Goal: Task Accomplishment & Management: Manage account settings

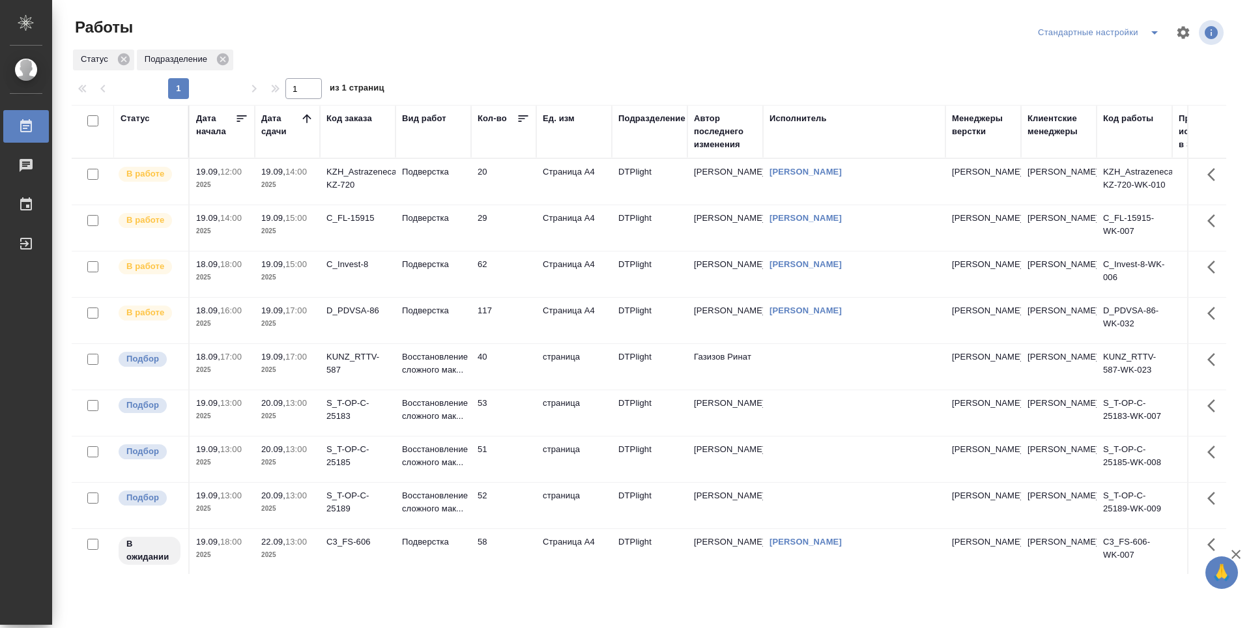
click at [513, 182] on td "20" at bounding box center [503, 182] width 65 height 46
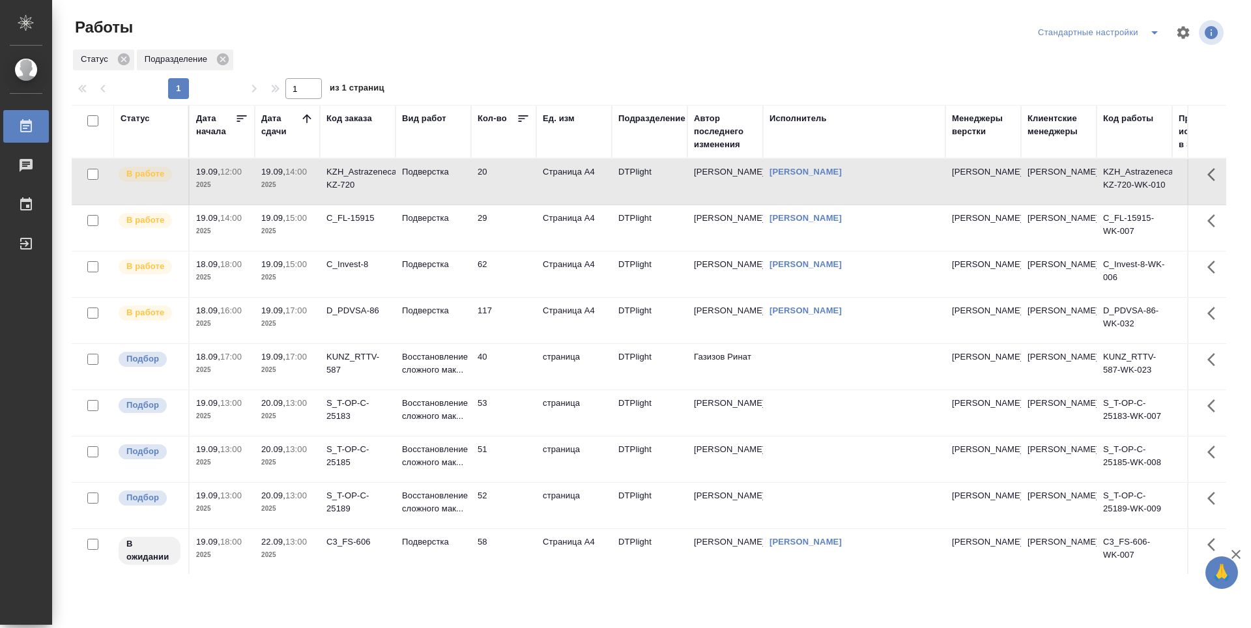
click at [513, 182] on td "20" at bounding box center [503, 182] width 65 height 46
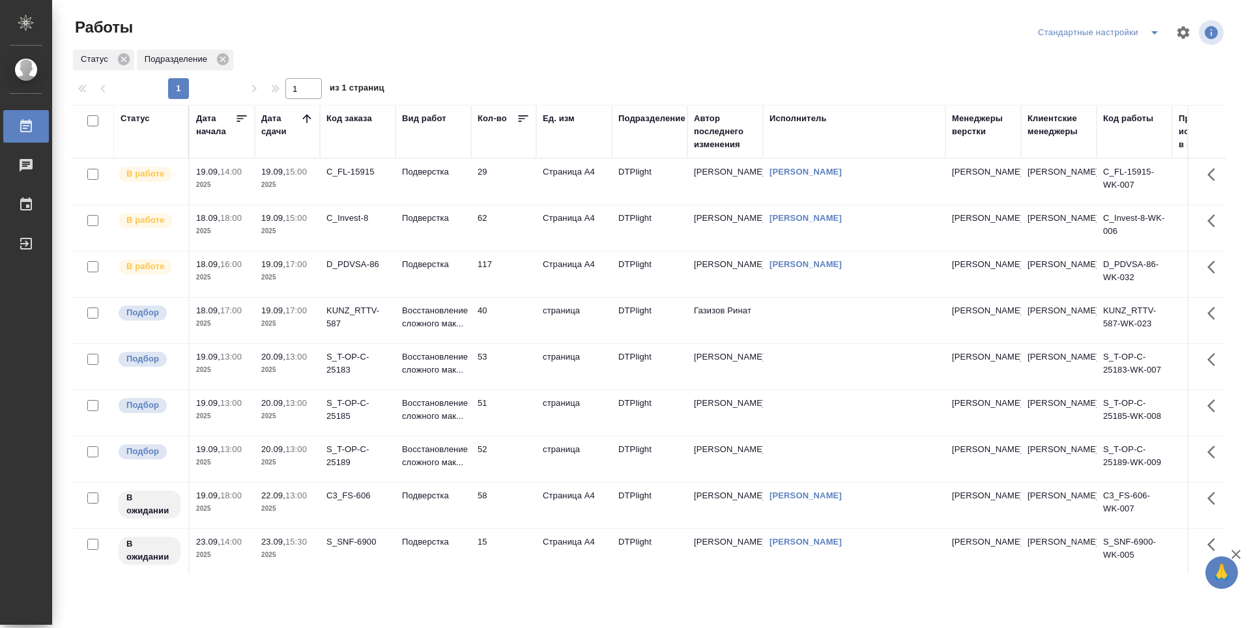
click at [499, 267] on td "117" at bounding box center [503, 275] width 65 height 46
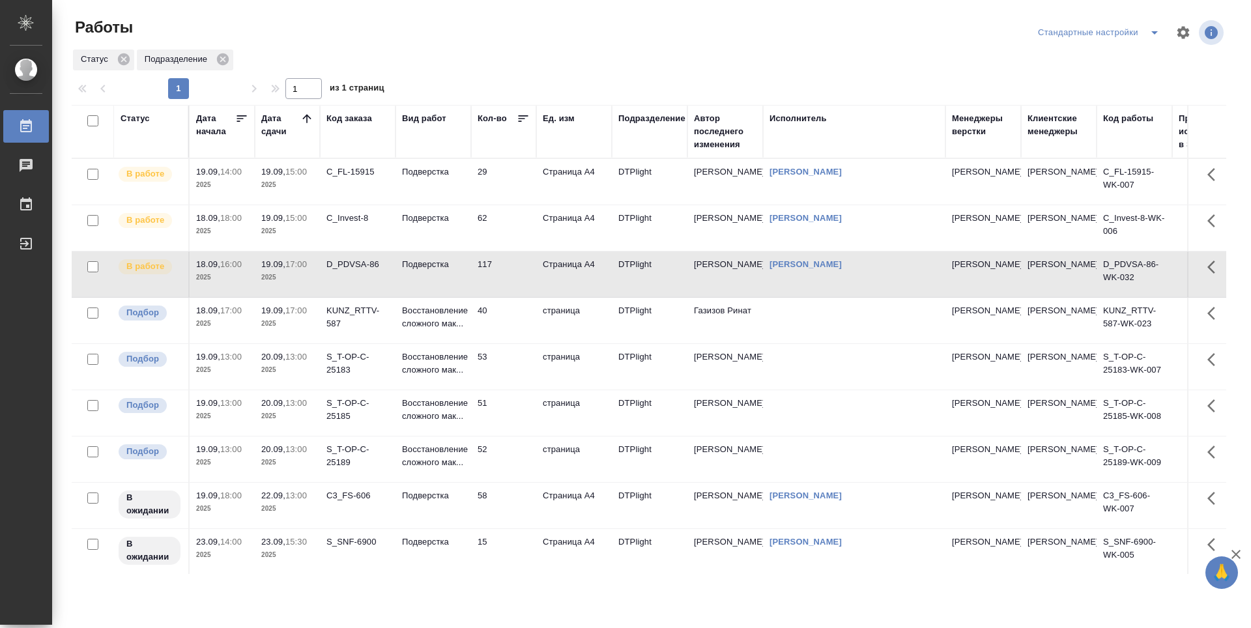
click at [499, 267] on td "117" at bounding box center [503, 275] width 65 height 46
click at [518, 334] on td "53" at bounding box center [503, 321] width 65 height 46
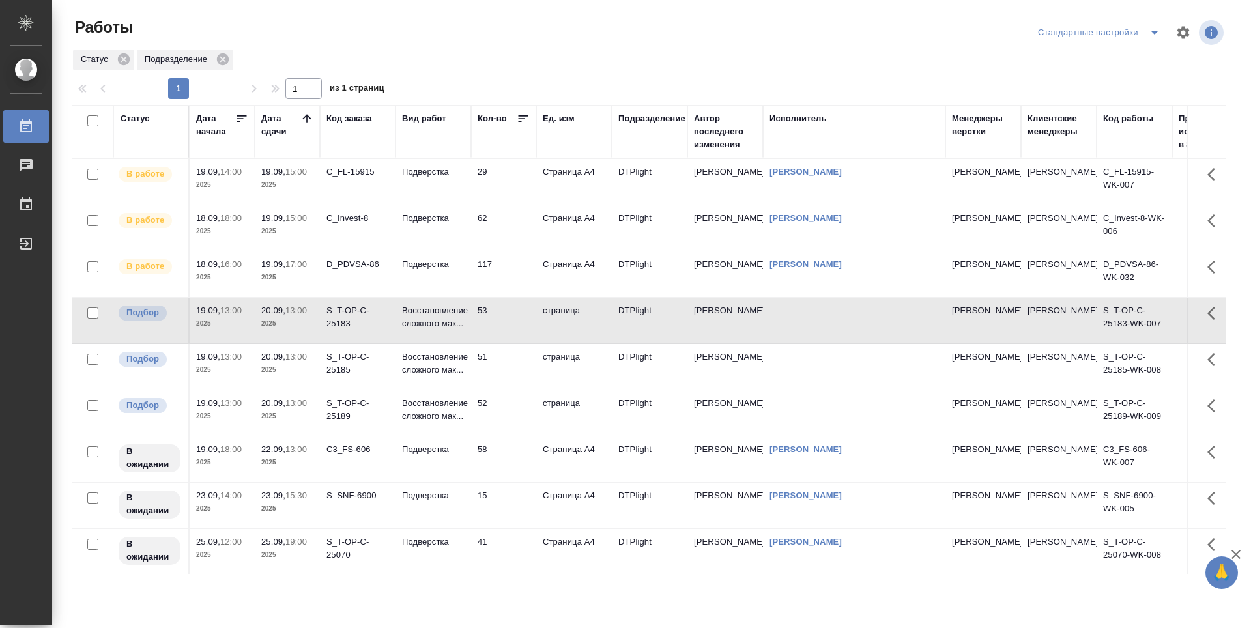
click at [498, 372] on td "51" at bounding box center [503, 367] width 65 height 46
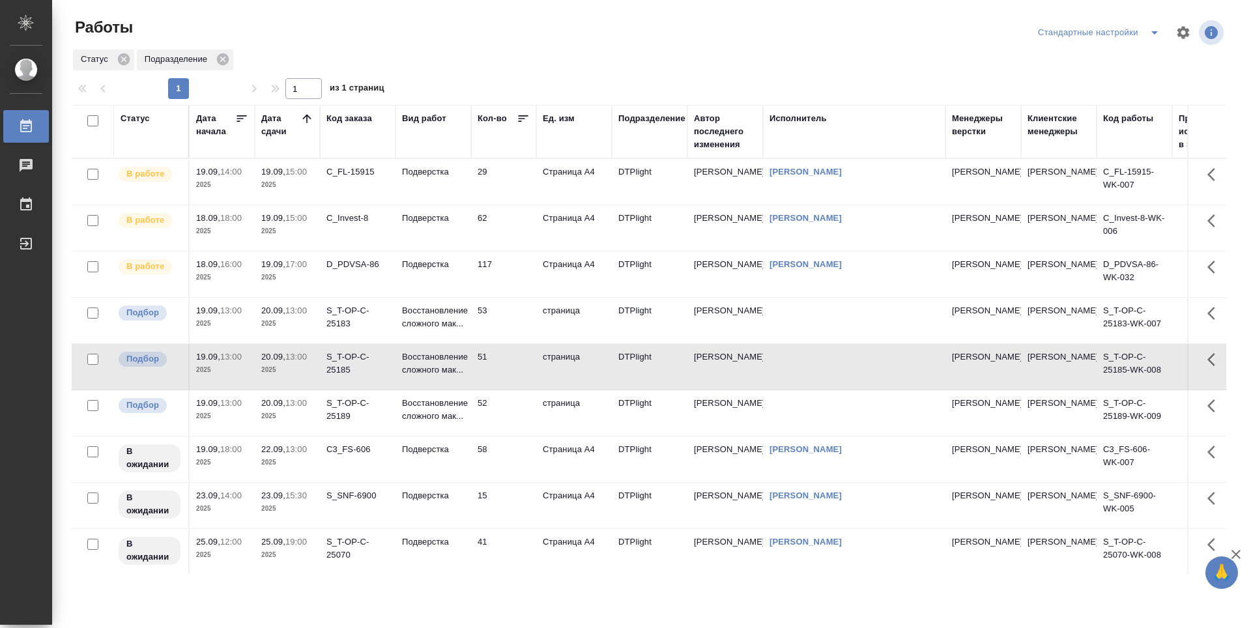
click at [496, 421] on td "52" at bounding box center [503, 413] width 65 height 46
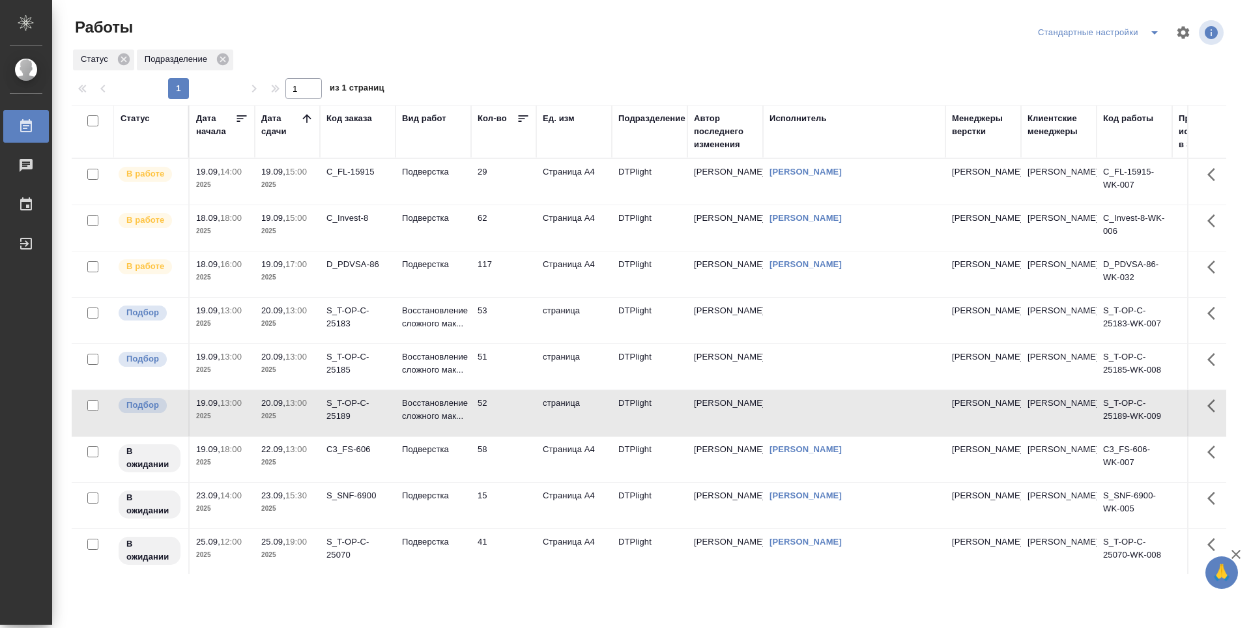
click at [514, 174] on td "29" at bounding box center [503, 182] width 65 height 46
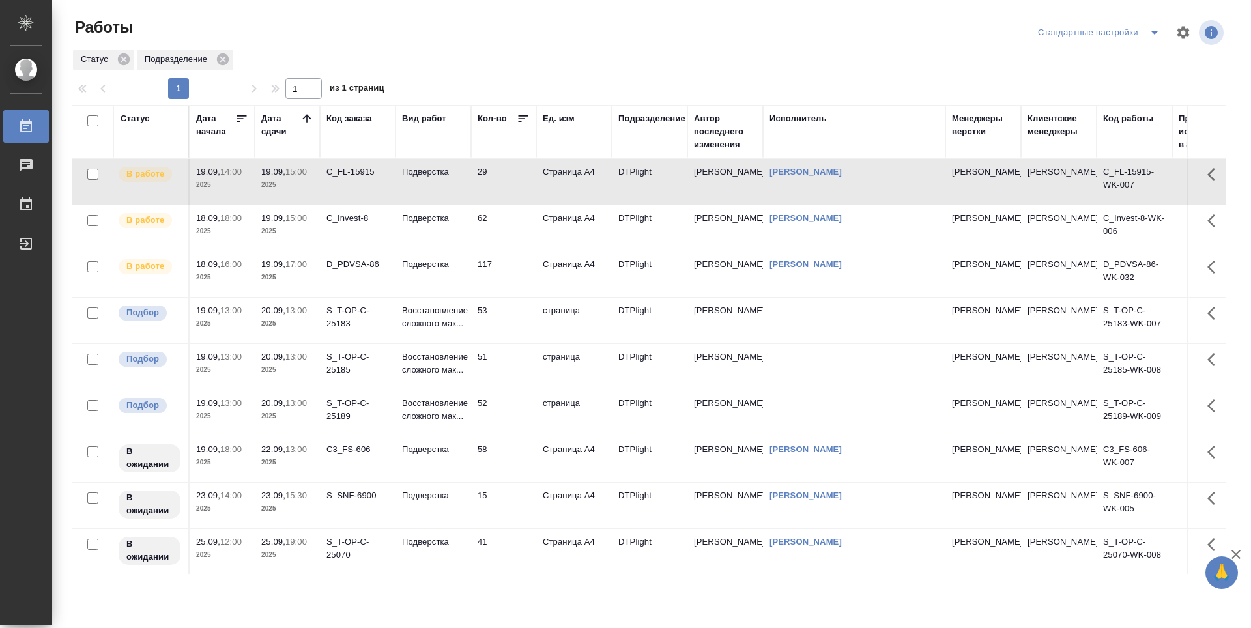
click at [499, 232] on td "62" at bounding box center [503, 228] width 65 height 46
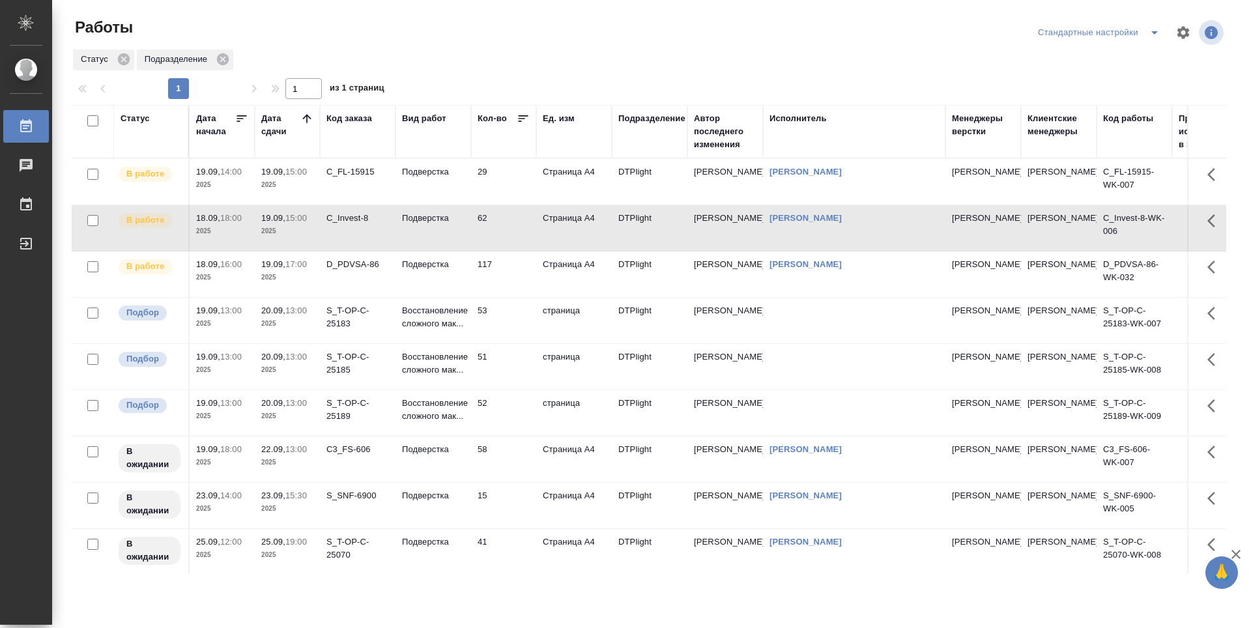
click at [506, 281] on td "117" at bounding box center [503, 275] width 65 height 46
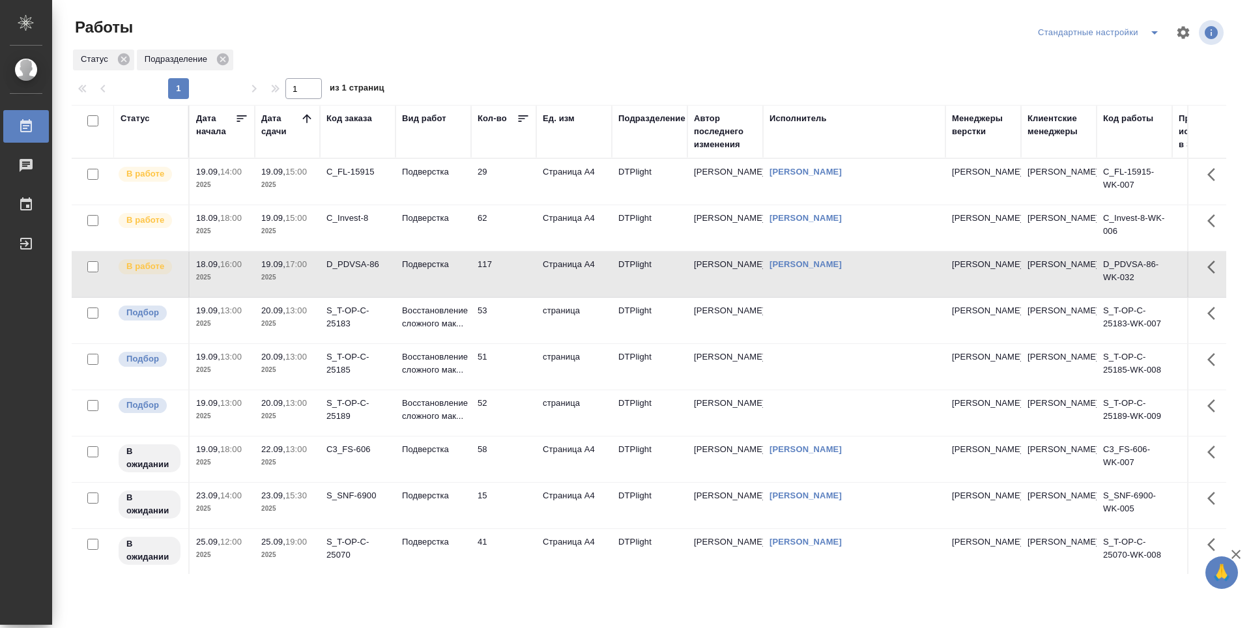
click at [499, 273] on td "117" at bounding box center [503, 275] width 65 height 46
click at [528, 325] on td "53" at bounding box center [503, 321] width 65 height 46
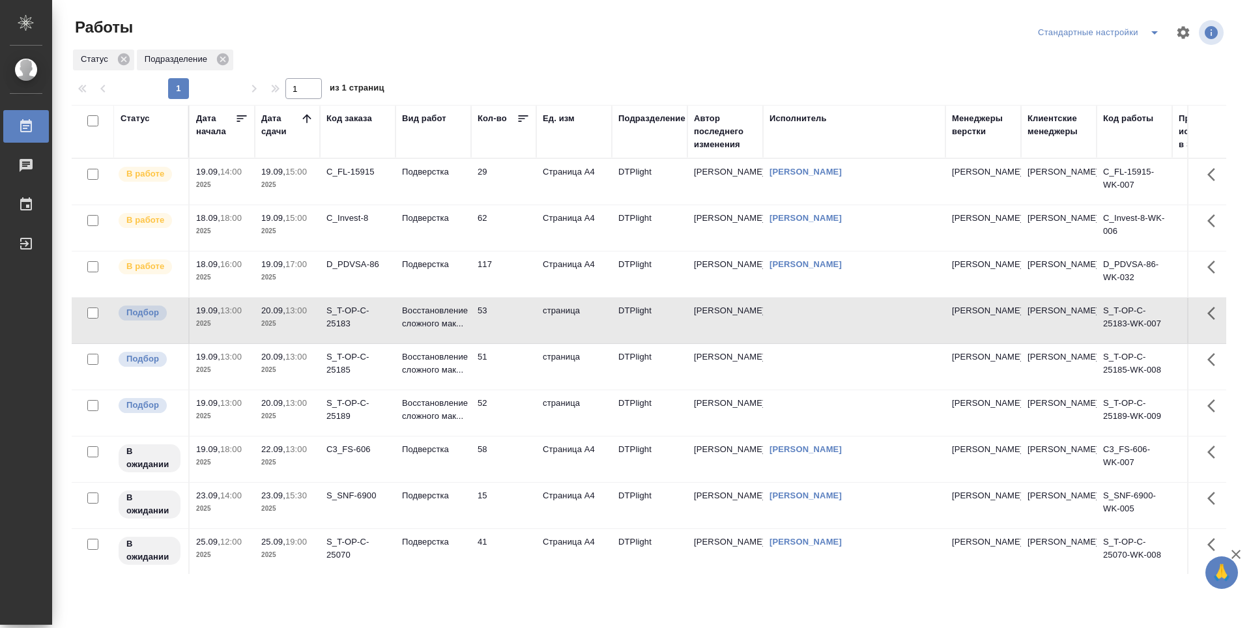
click at [297, 196] on td "19.09, 15:00 2025" at bounding box center [287, 182] width 65 height 46
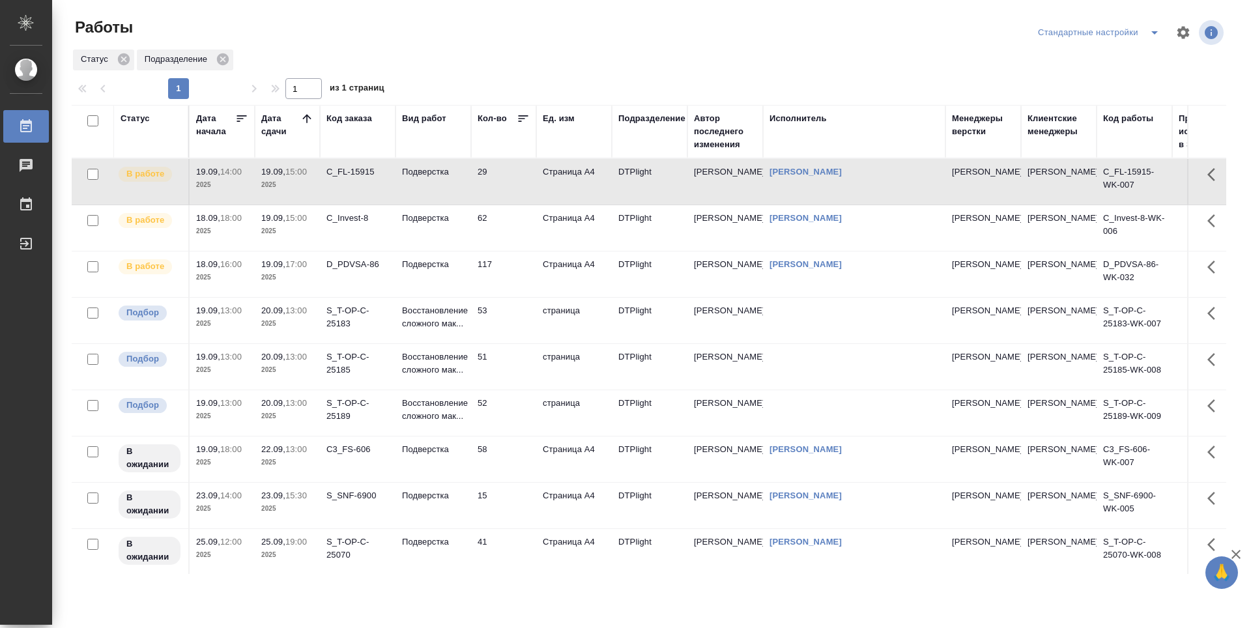
click at [505, 182] on td "29" at bounding box center [503, 182] width 65 height 46
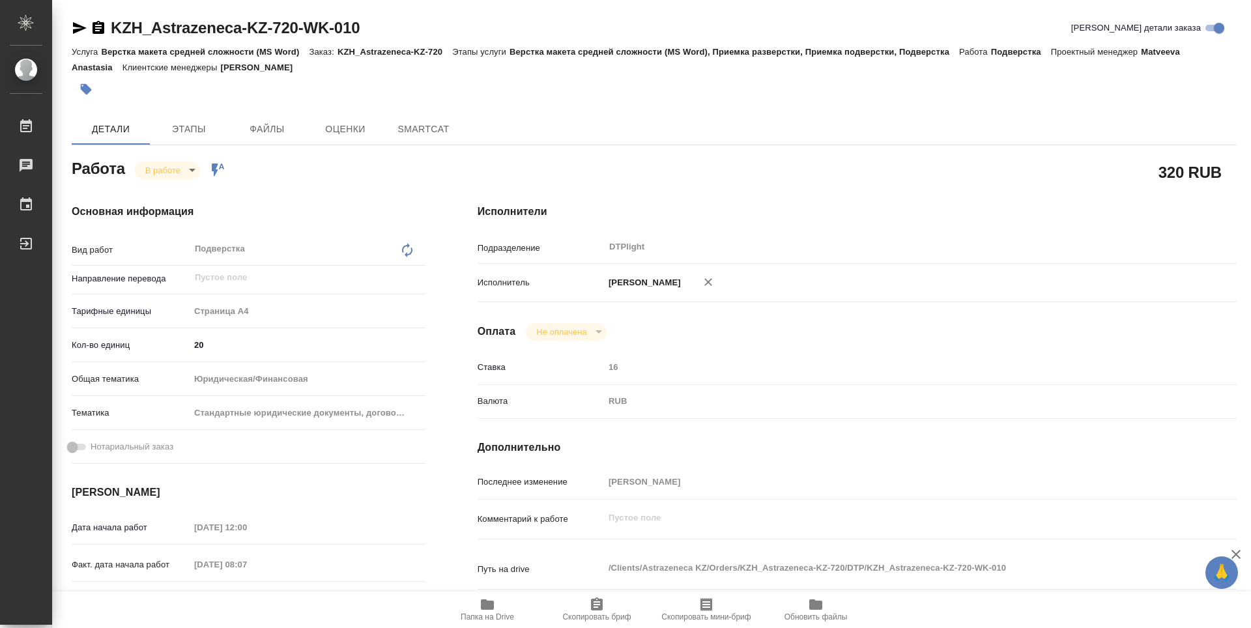
type textarea "x"
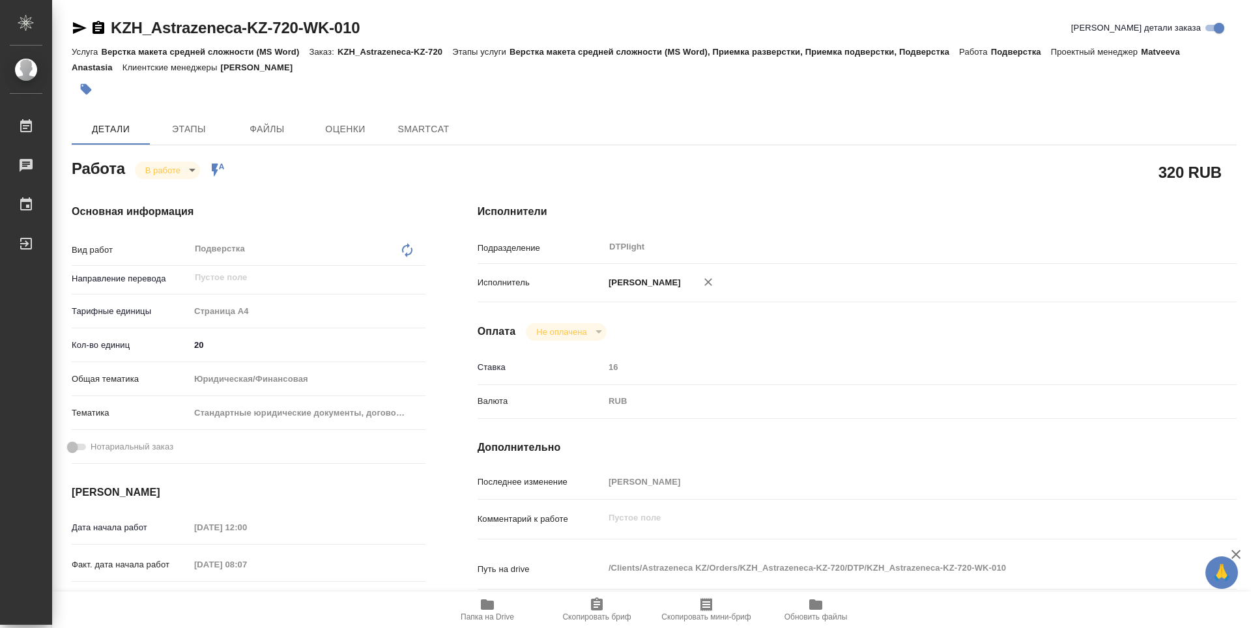
type textarea "x"
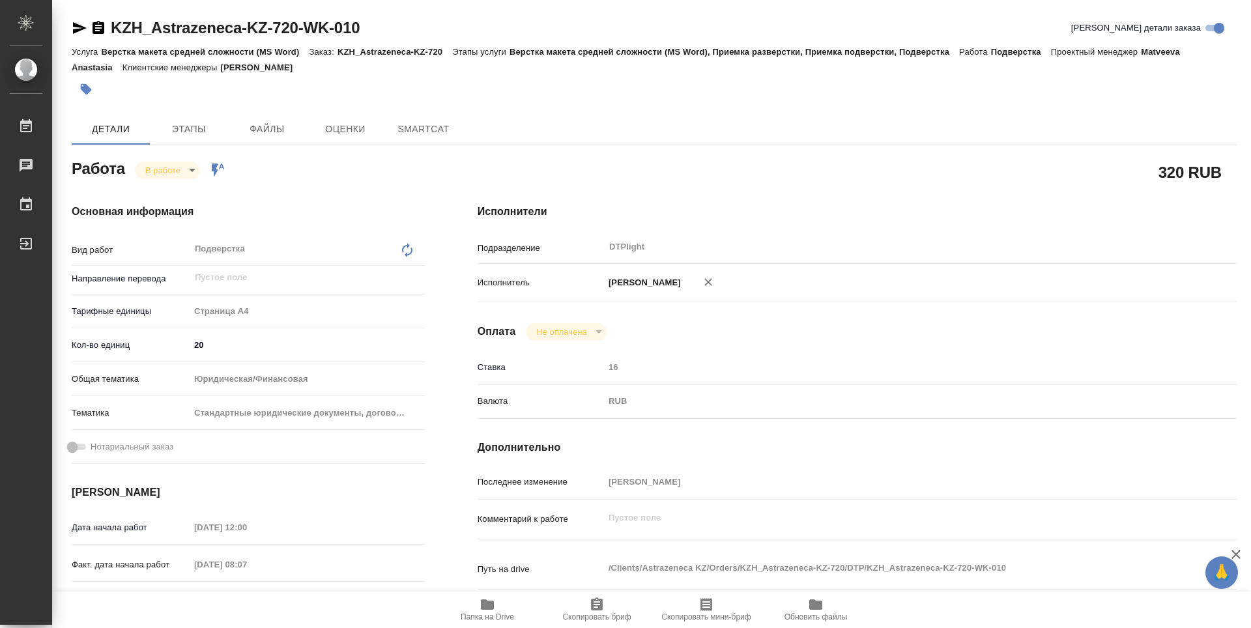
type textarea "x"
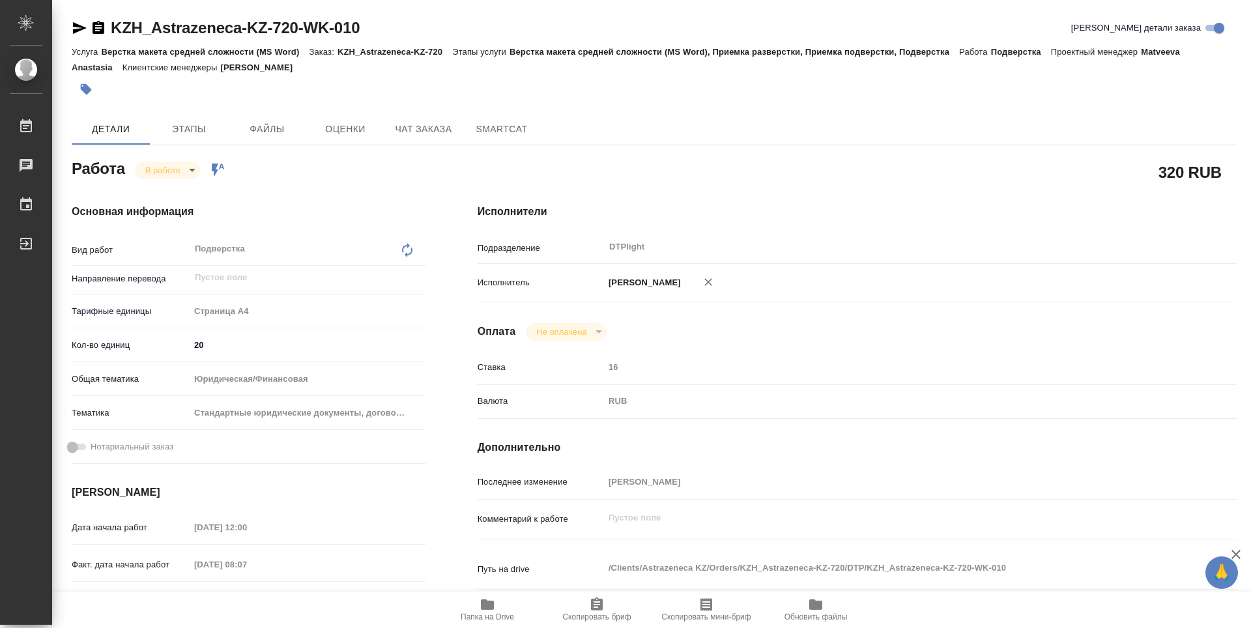
click at [496, 605] on span "Папка на Drive" at bounding box center [488, 609] width 94 height 25
type textarea "x"
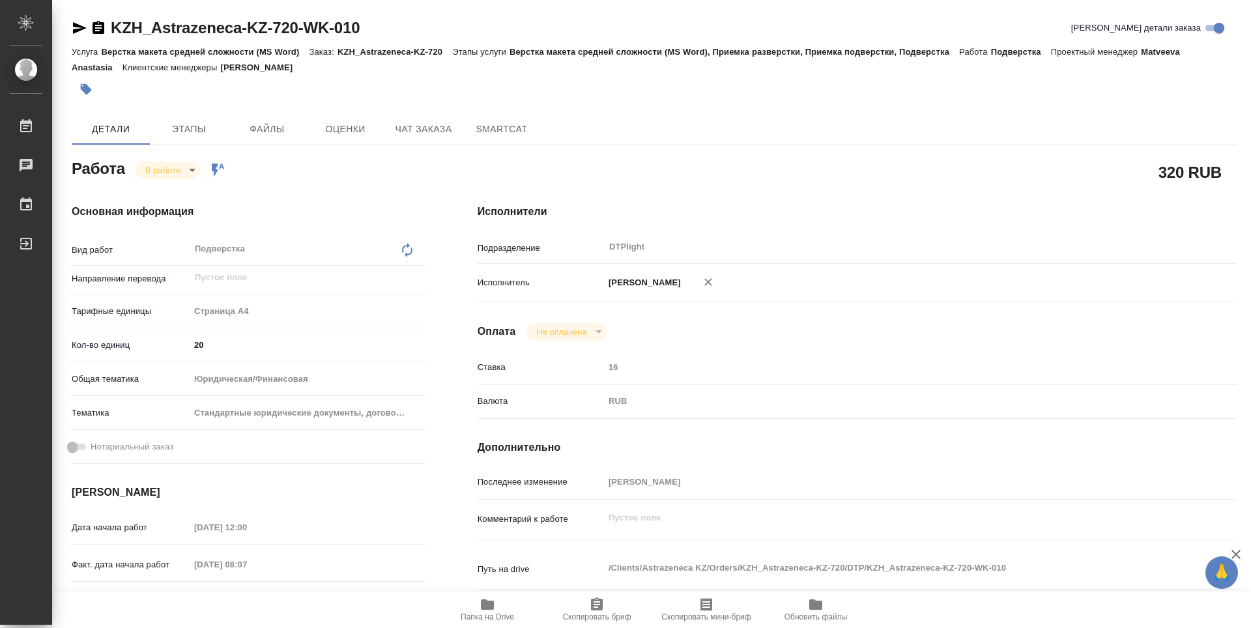
type textarea "x"
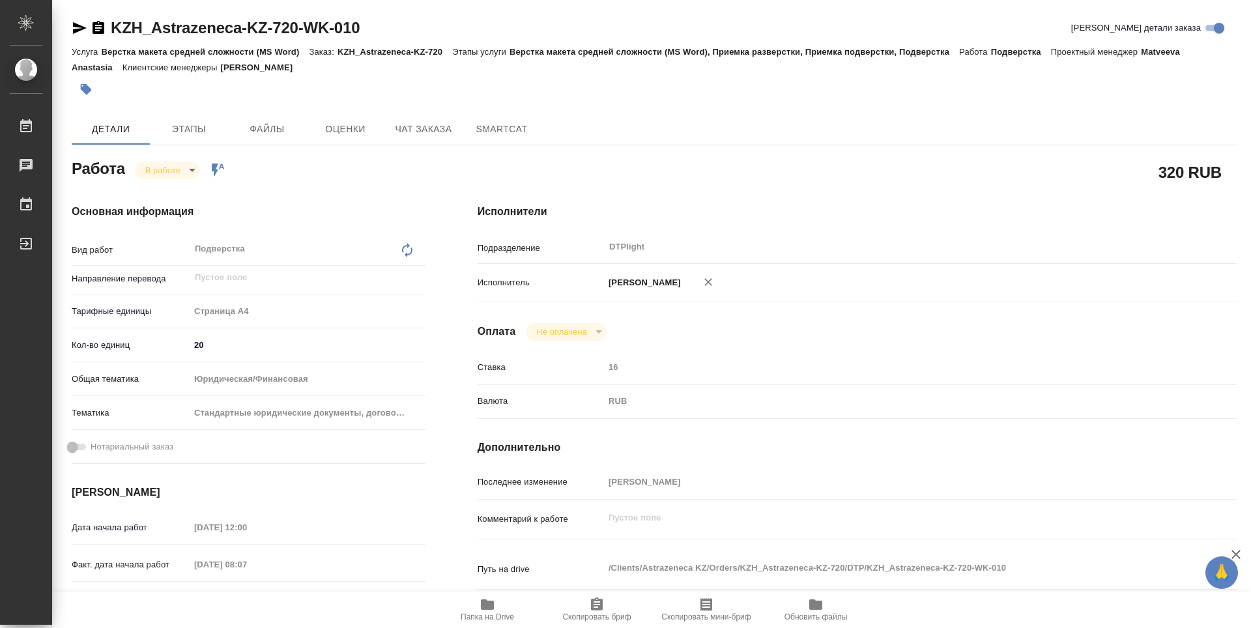
type textarea "x"
click at [190, 169] on body "🙏 .cls-1 fill:#fff; AWATERA Guselnikov Roman Работы 0 Чаты График Выйти KZH_Ast…" at bounding box center [625, 314] width 1251 height 628
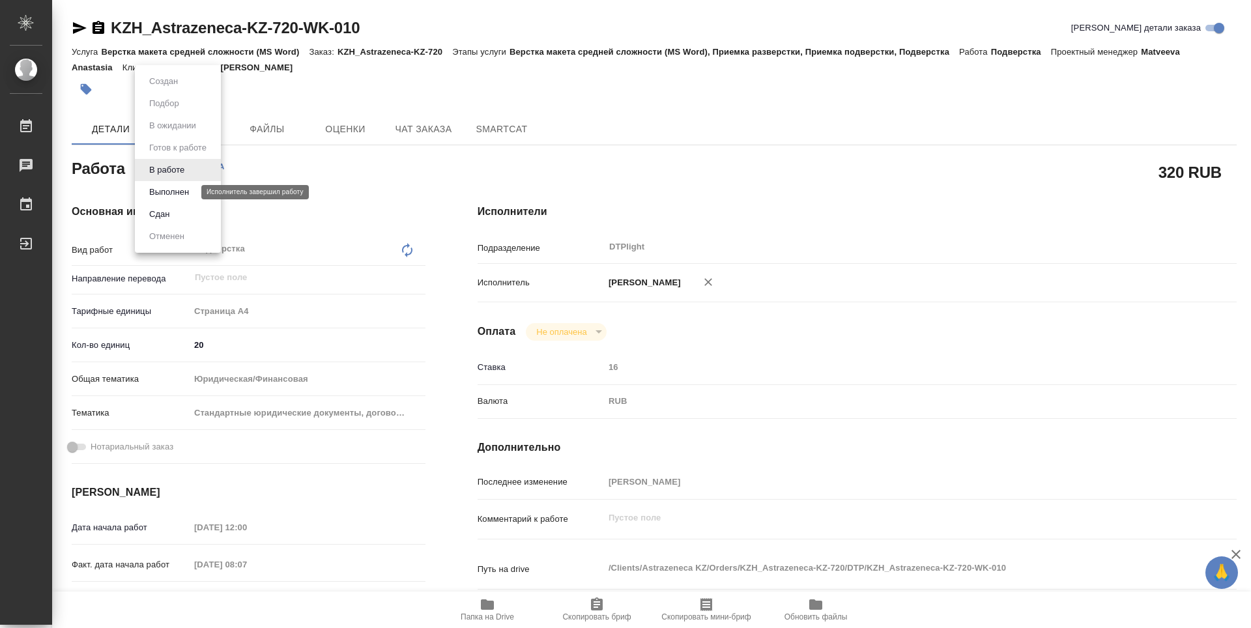
click at [174, 194] on button "Выполнен" at bounding box center [169, 192] width 48 height 14
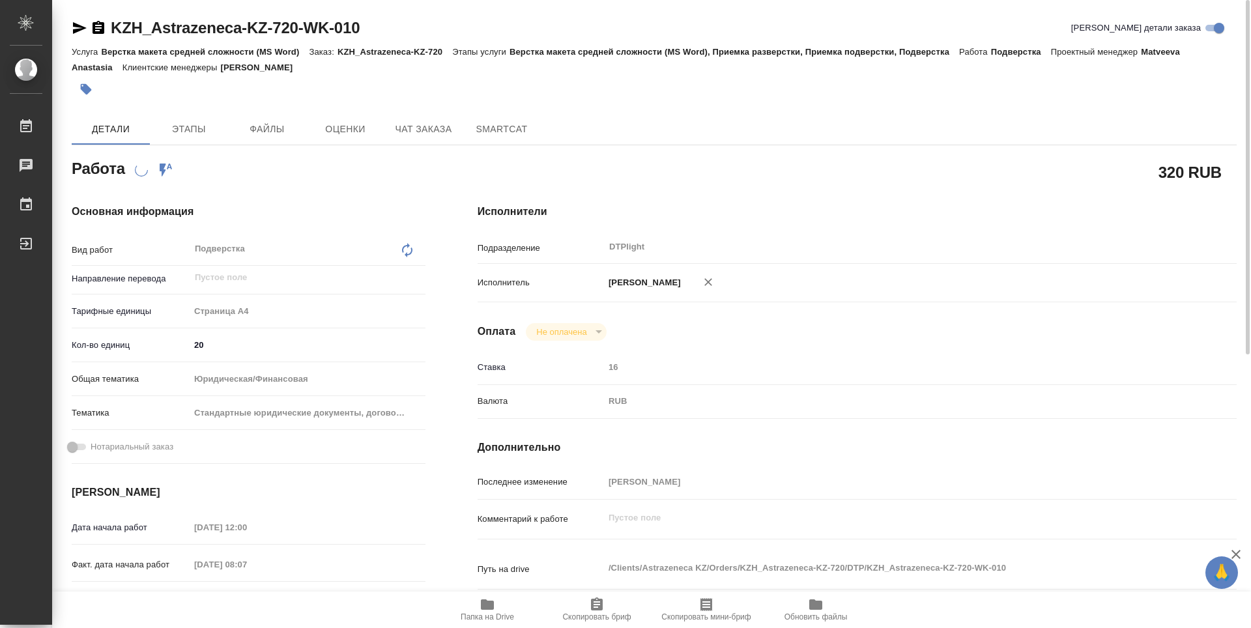
click at [96, 29] on icon "button" at bounding box center [99, 27] width 12 height 13
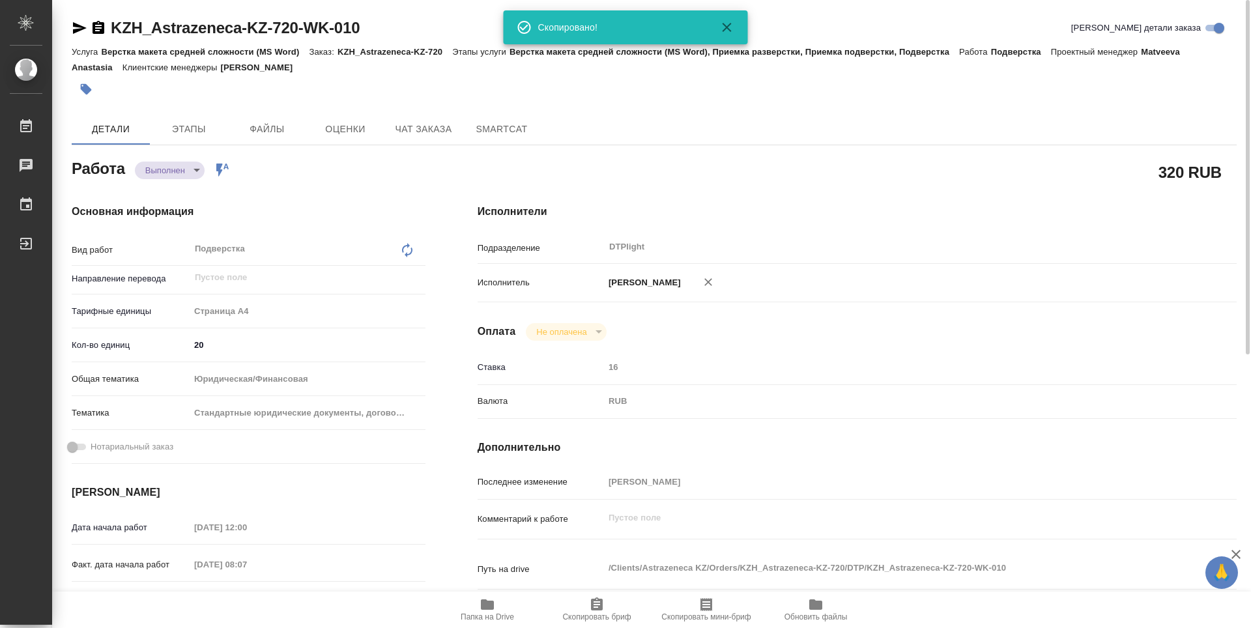
type textarea "x"
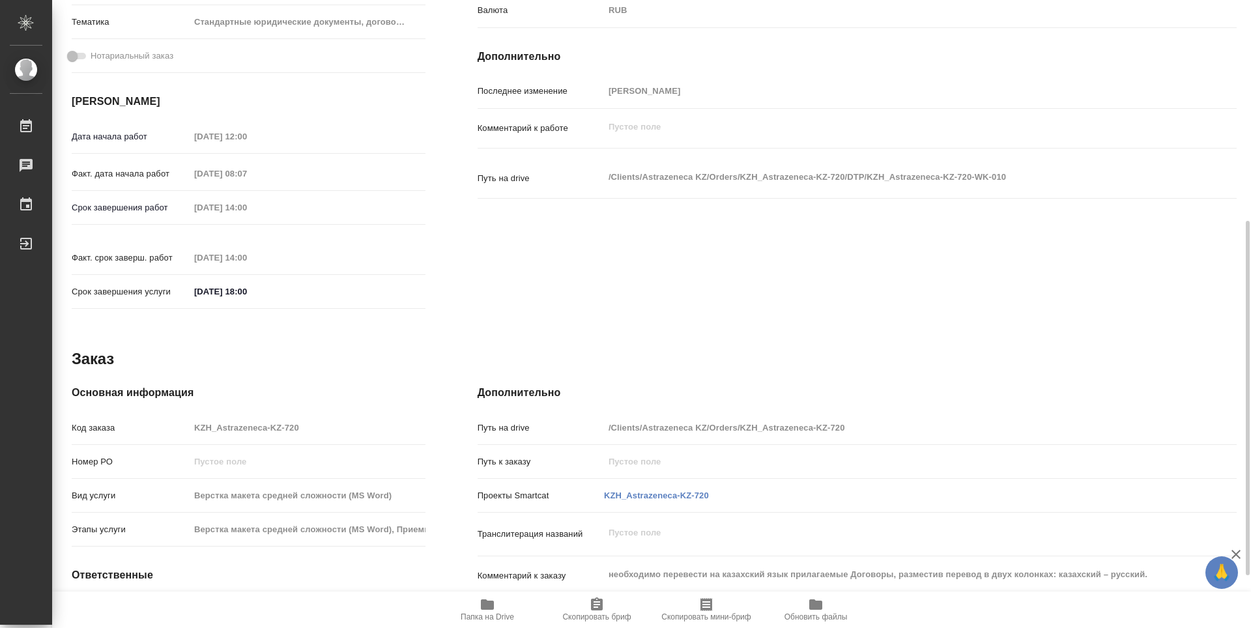
scroll to position [484, 0]
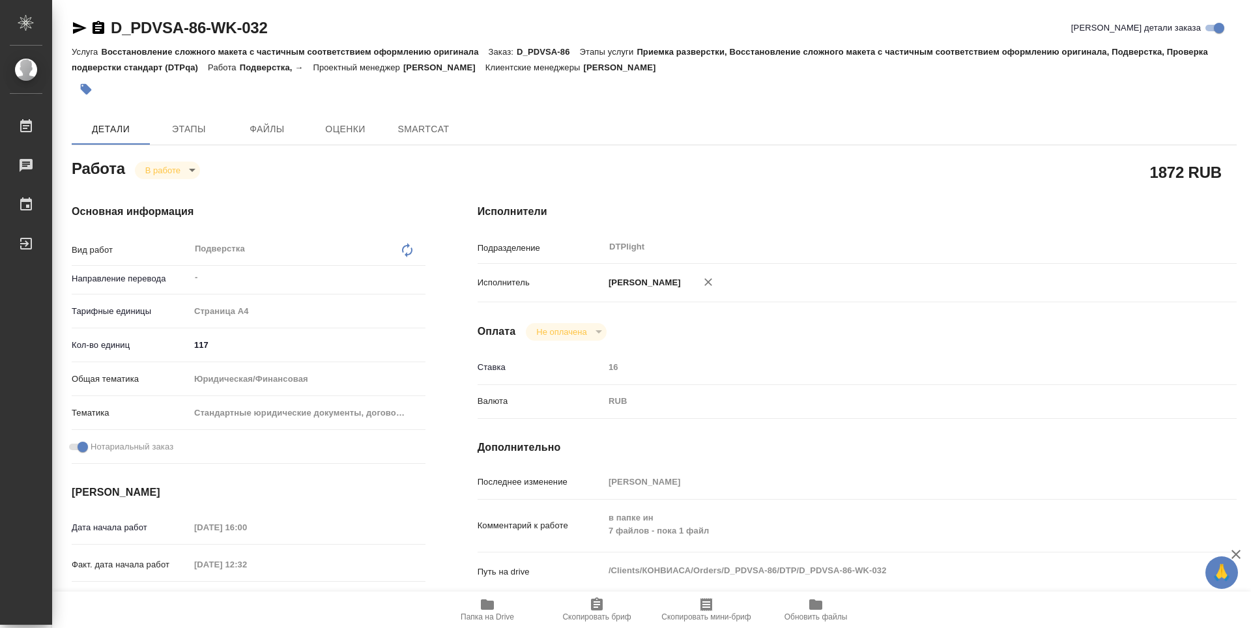
type textarea "x"
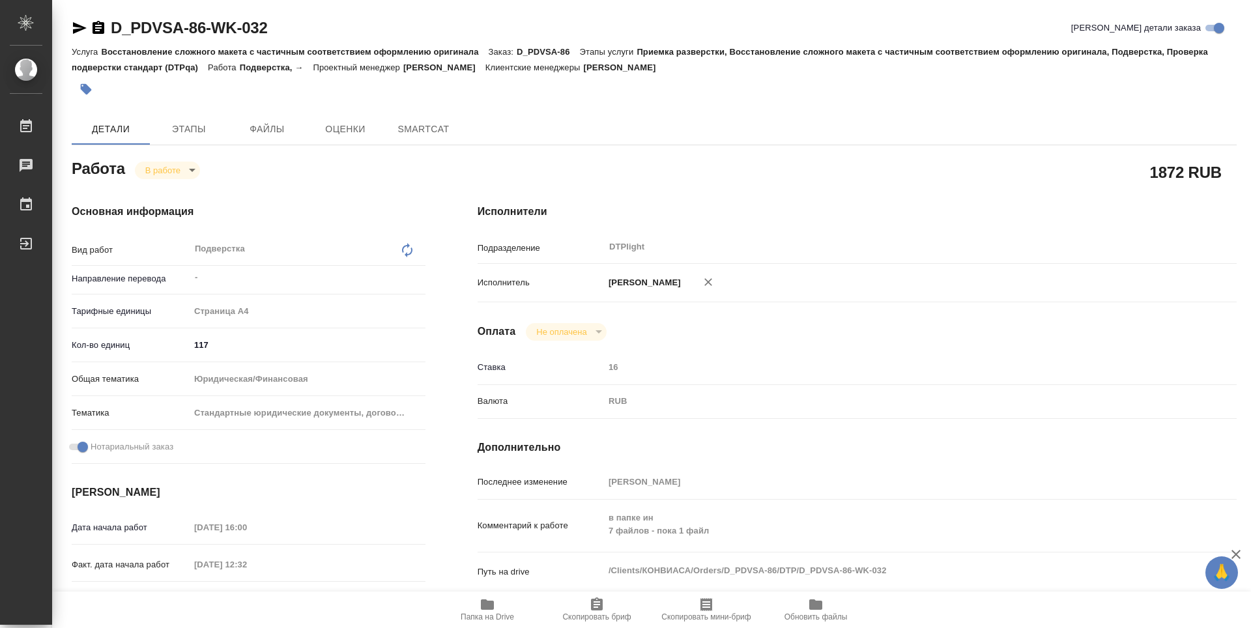
type textarea "x"
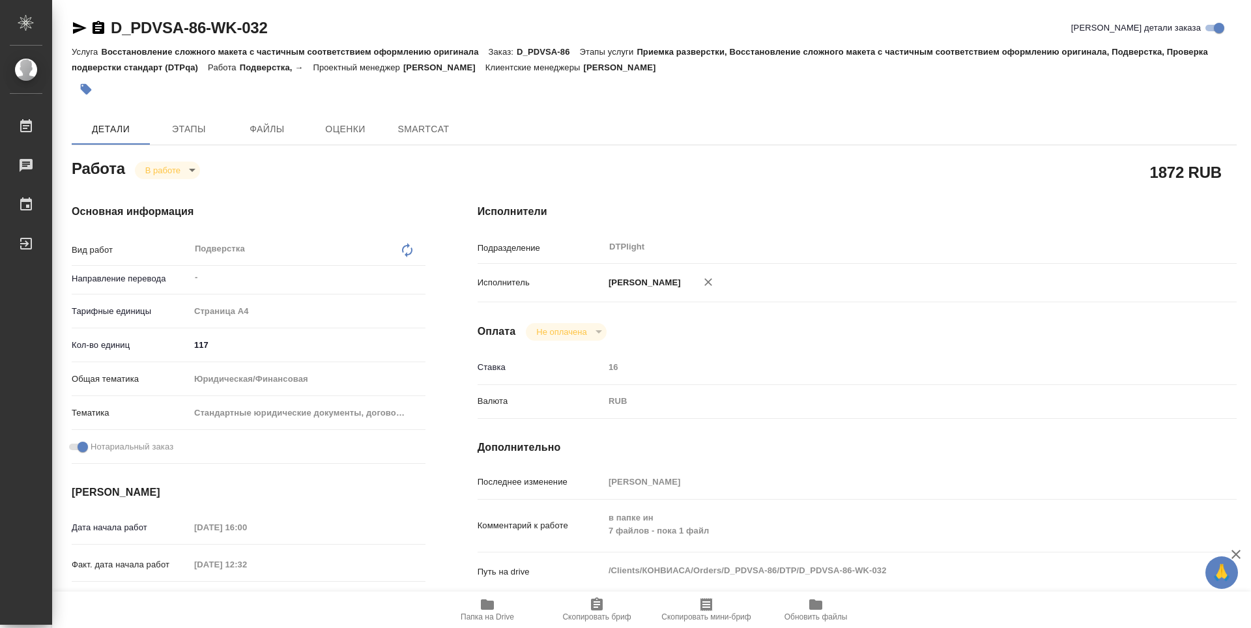
type textarea "x"
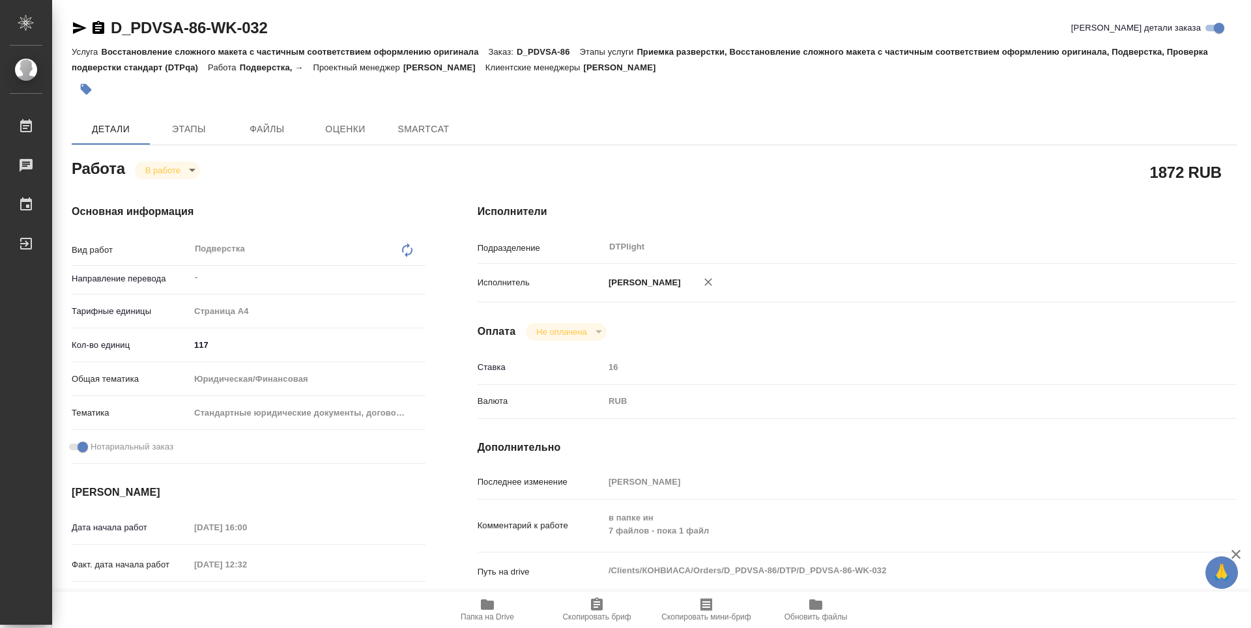
type textarea "x"
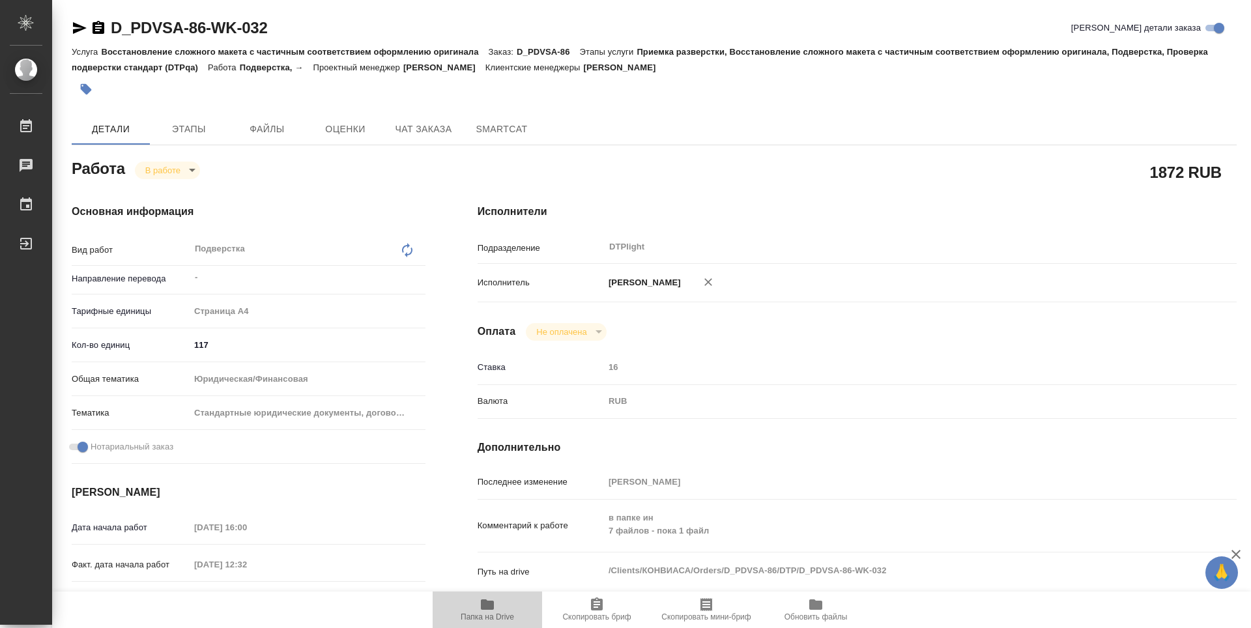
click at [501, 602] on span "Папка на Drive" at bounding box center [488, 609] width 94 height 25
type textarea "x"
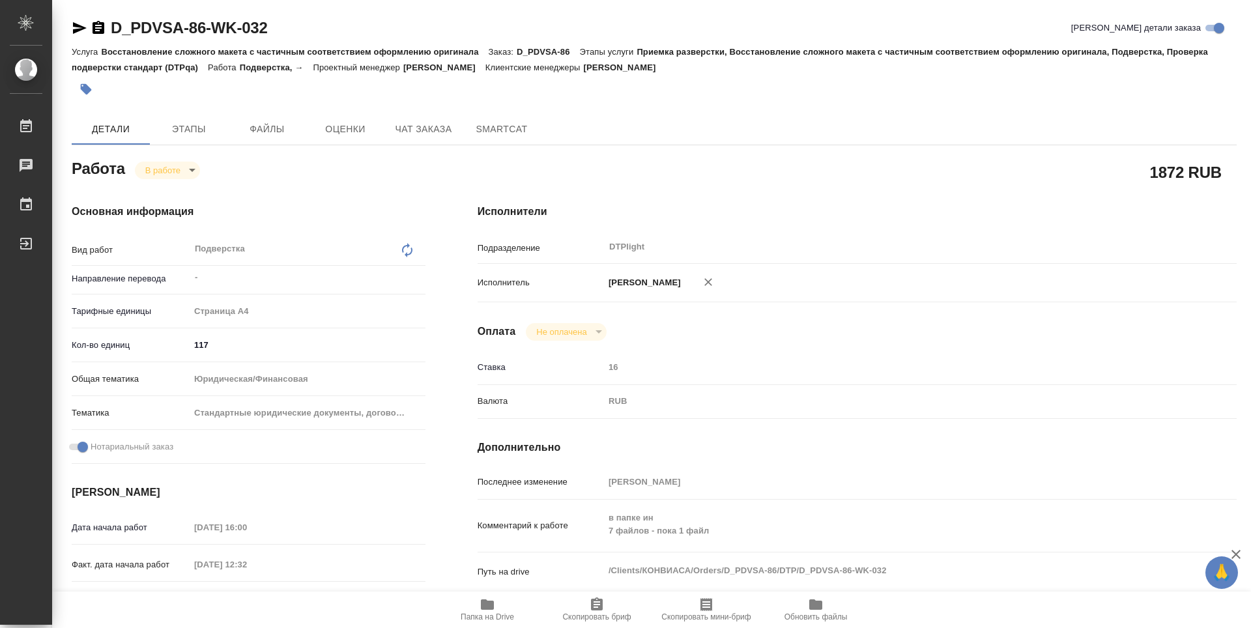
type textarea "x"
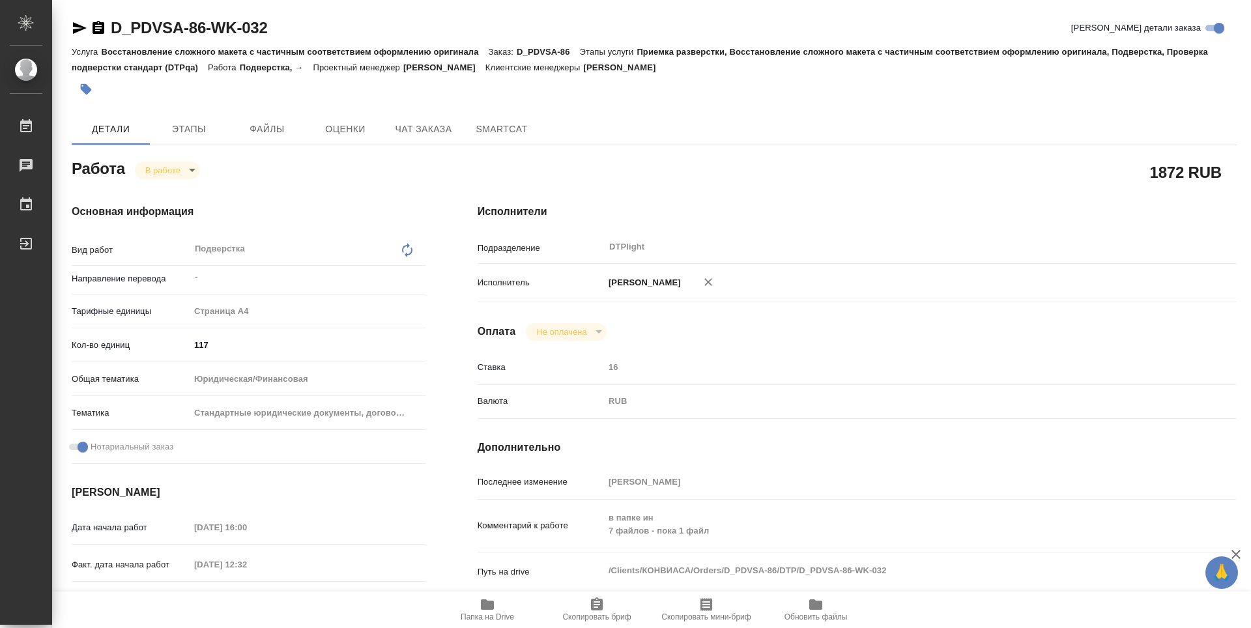
type textarea "x"
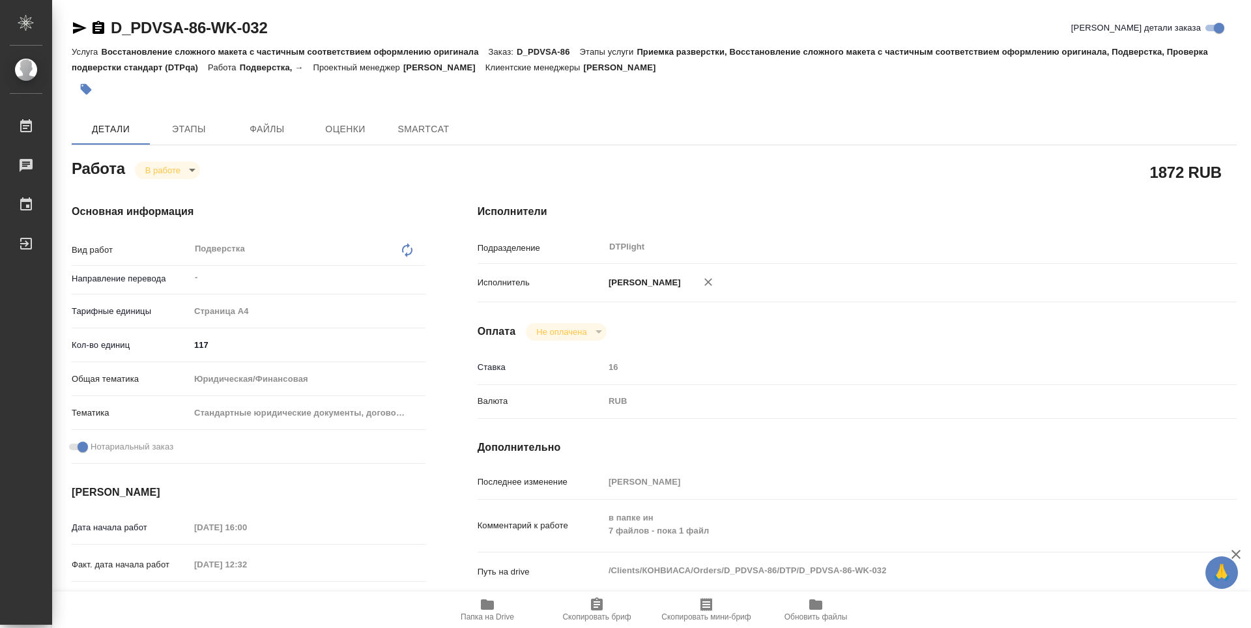
type textarea "x"
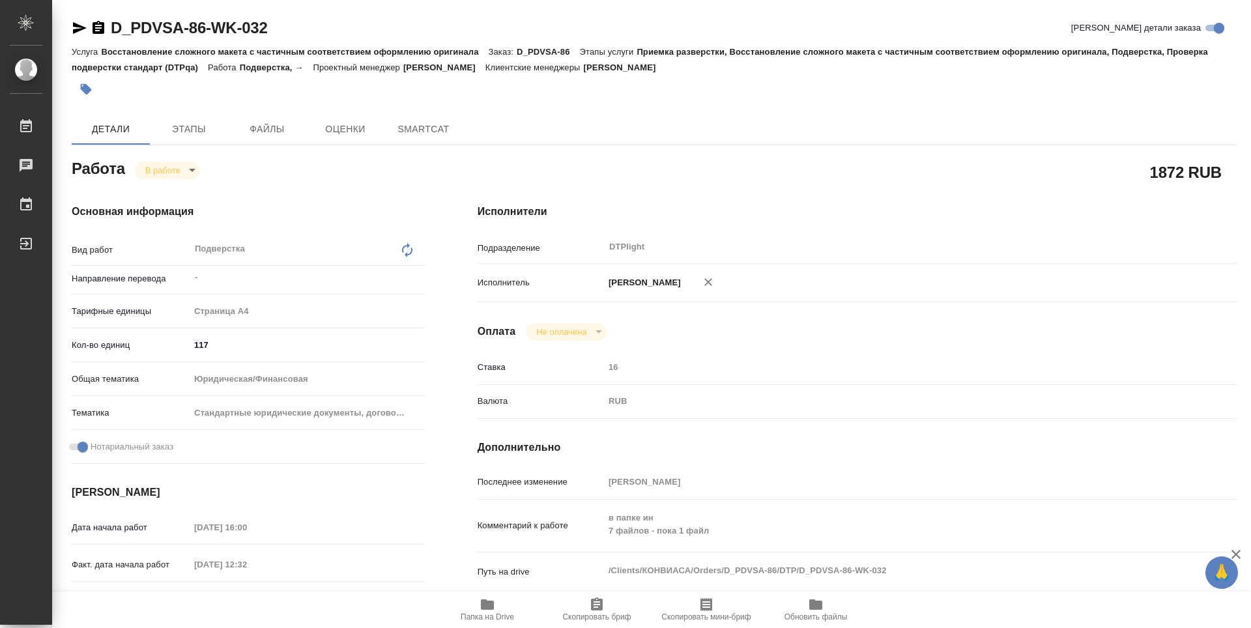
type textarea "x"
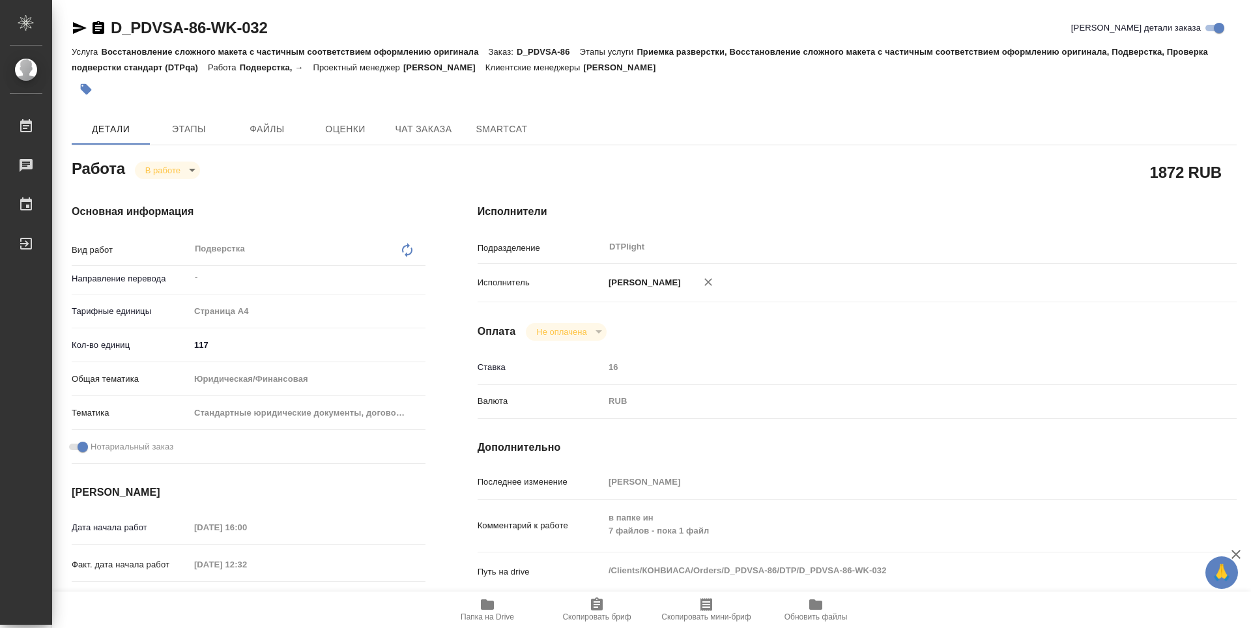
type textarea "x"
click at [480, 604] on icon "button" at bounding box center [488, 605] width 16 height 16
type textarea "x"
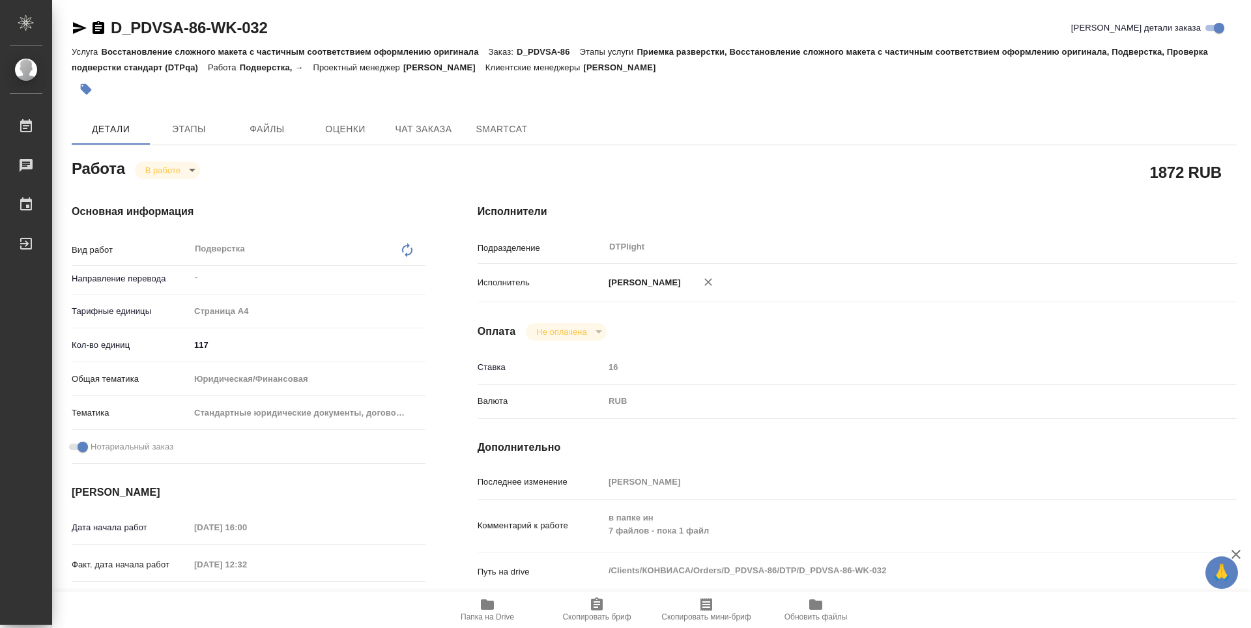
type textarea "x"
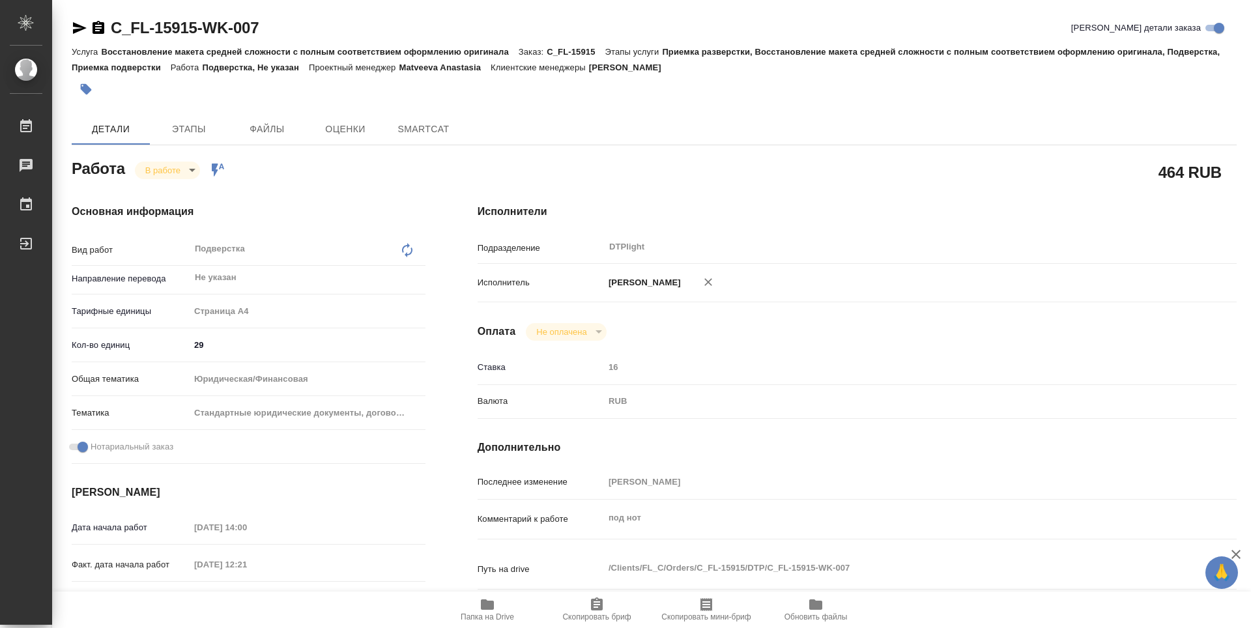
type textarea "x"
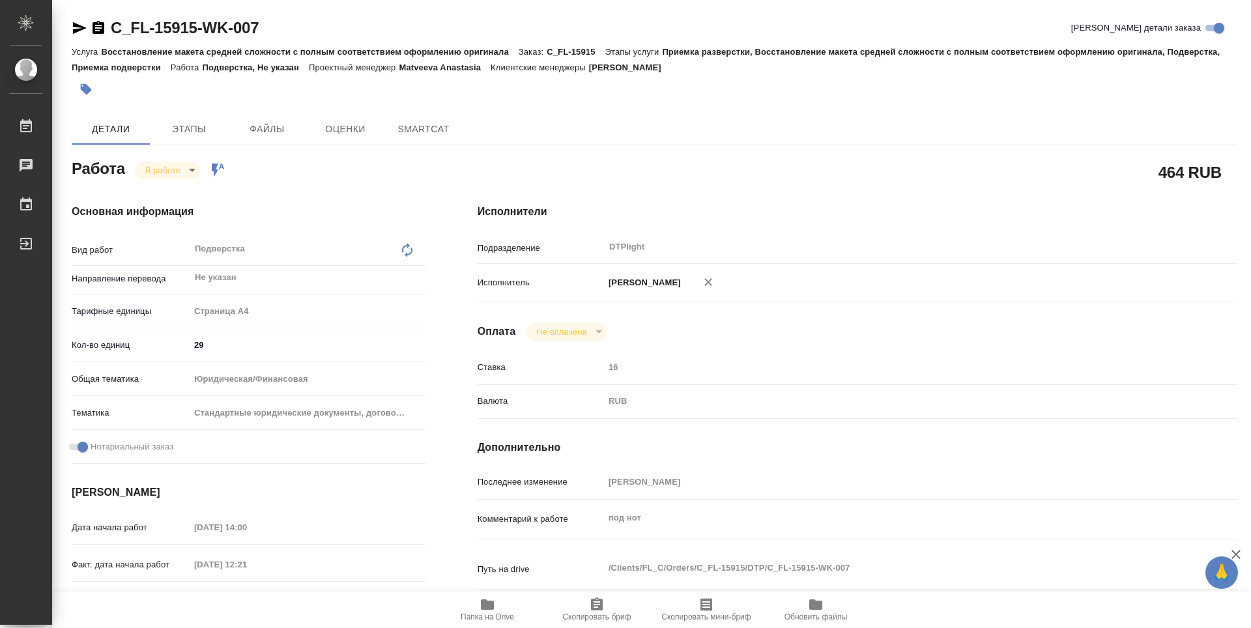
type textarea "x"
click at [498, 604] on span "Папка на Drive" at bounding box center [488, 609] width 94 height 25
type textarea "x"
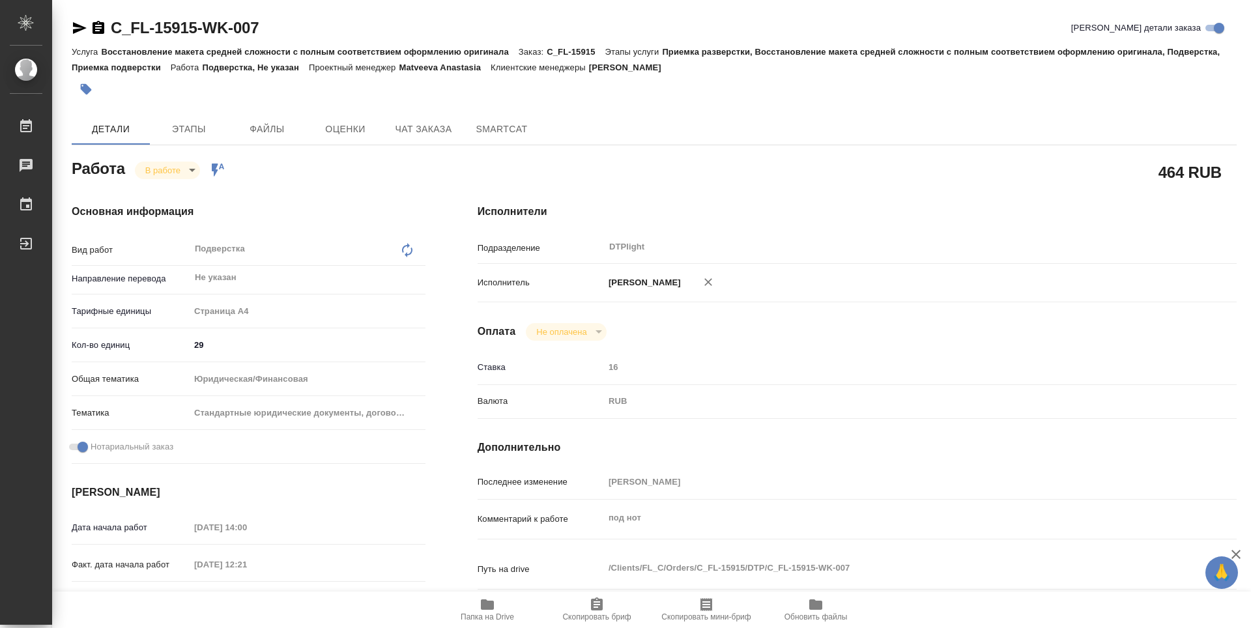
type textarea "x"
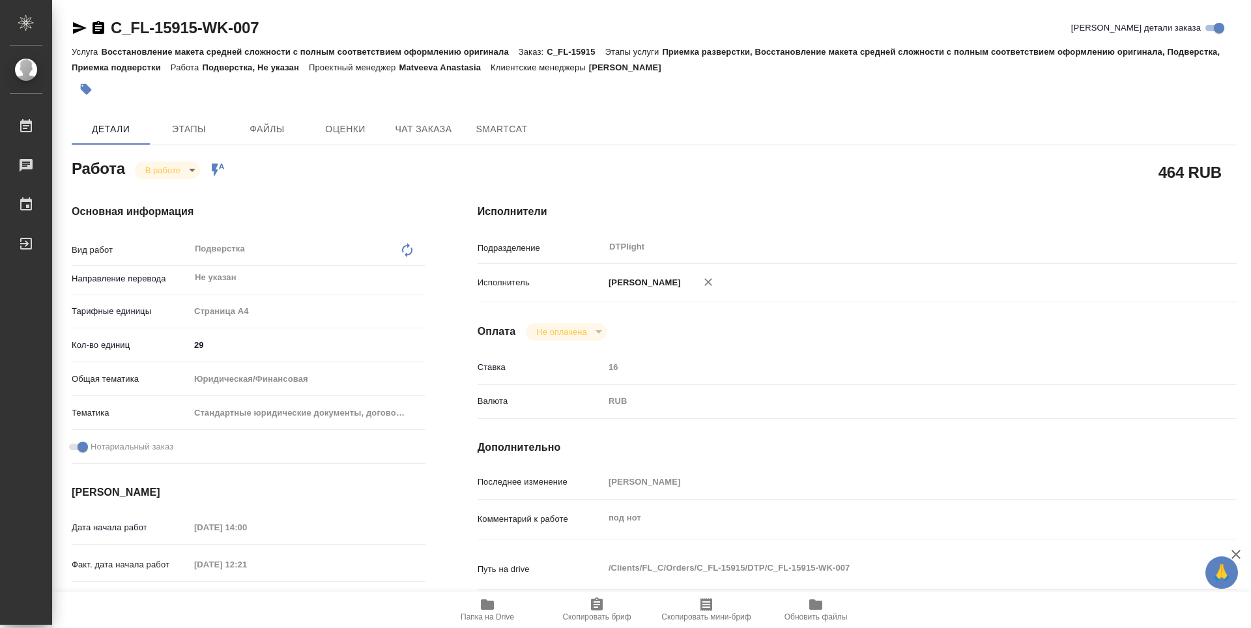
type textarea "x"
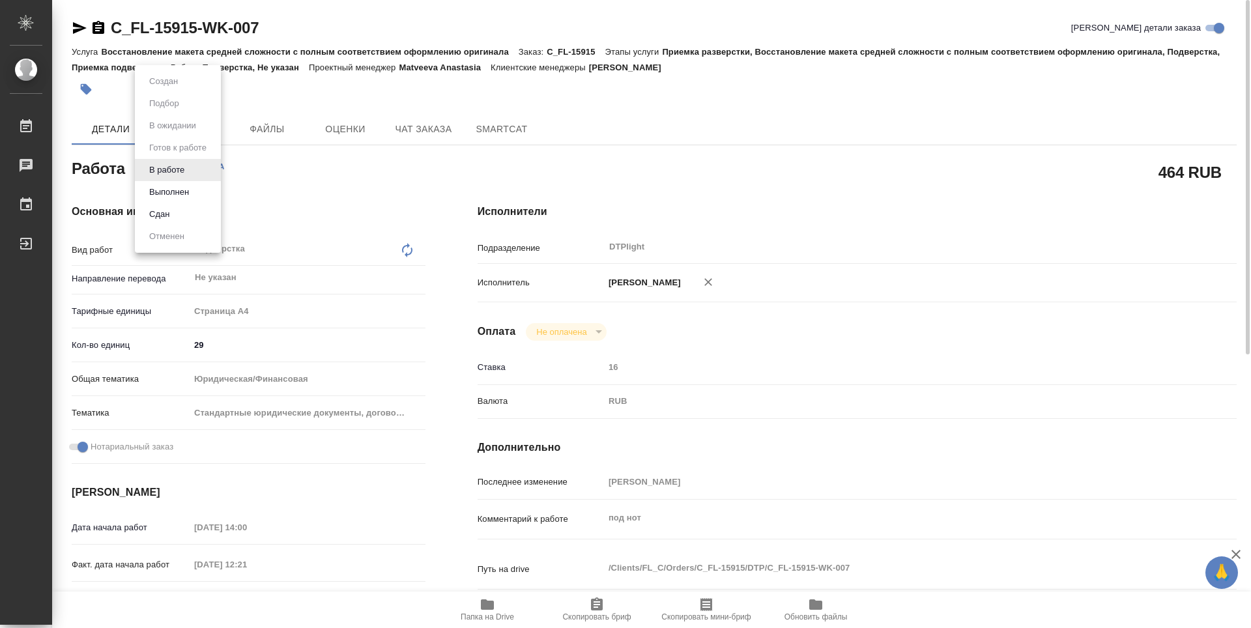
click at [192, 167] on body "🙏 .cls-1 fill:#fff; AWATERA Guselnikov Roman Работы 0 Чаты График Выйти C_FL-15…" at bounding box center [625, 314] width 1251 height 628
click at [186, 189] on button "Выполнен" at bounding box center [169, 192] width 48 height 14
type textarea "x"
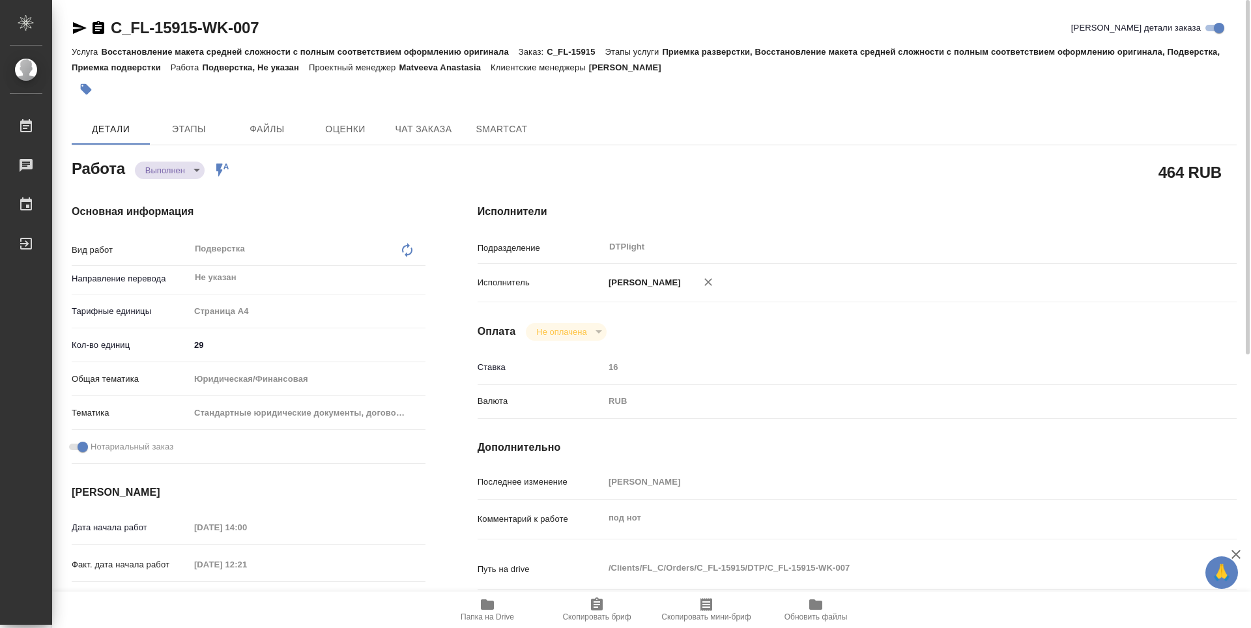
type textarea "x"
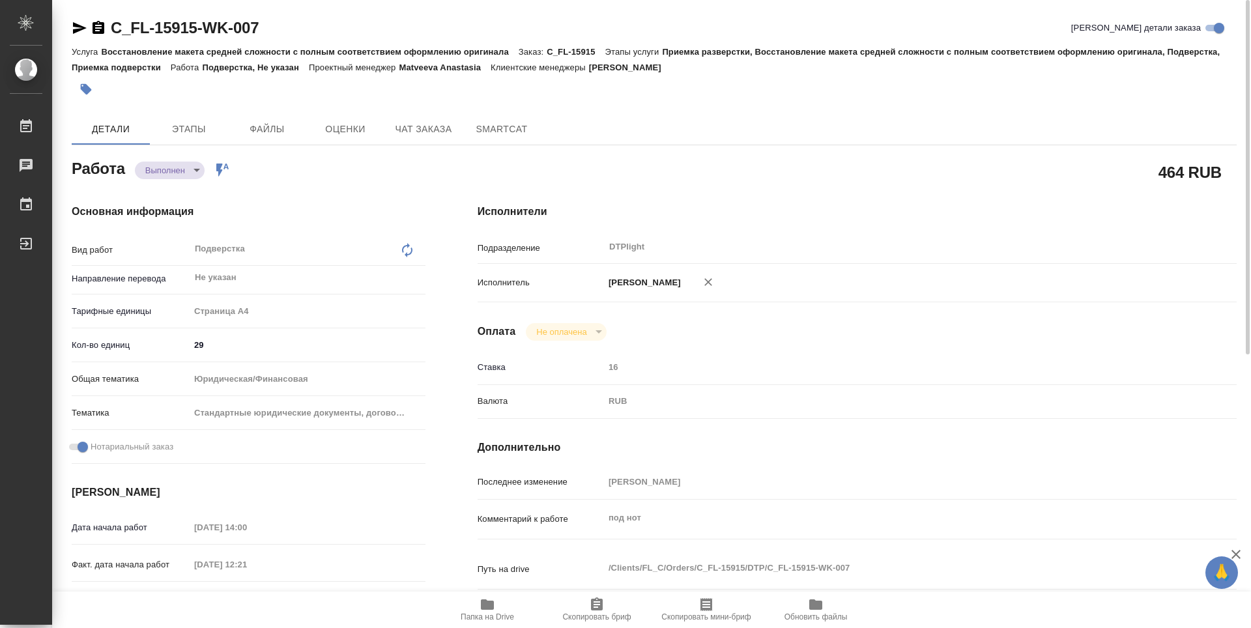
type textarea "x"
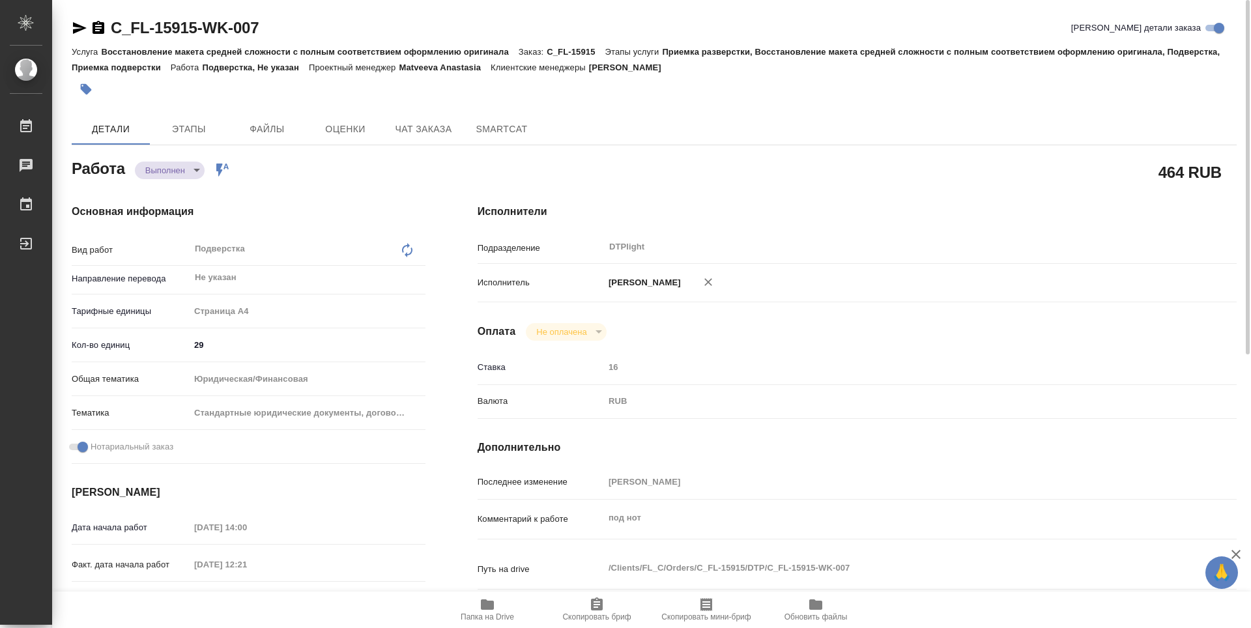
type textarea "x"
click at [103, 32] on icon "button" at bounding box center [99, 27] width 12 height 13
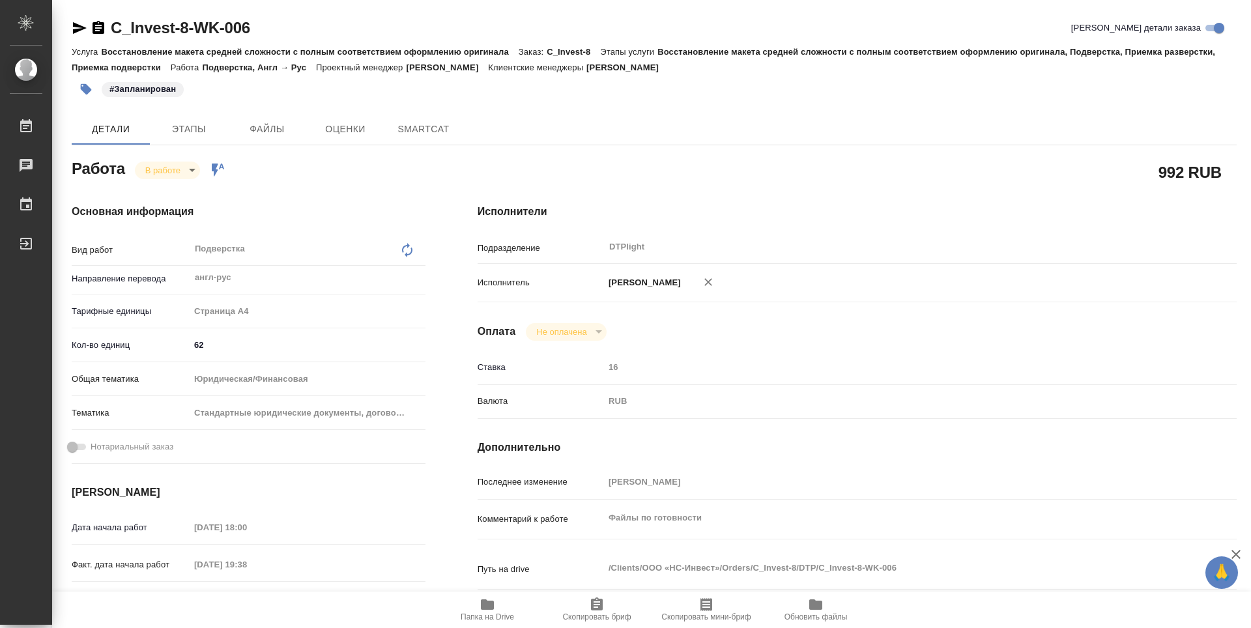
type textarea "x"
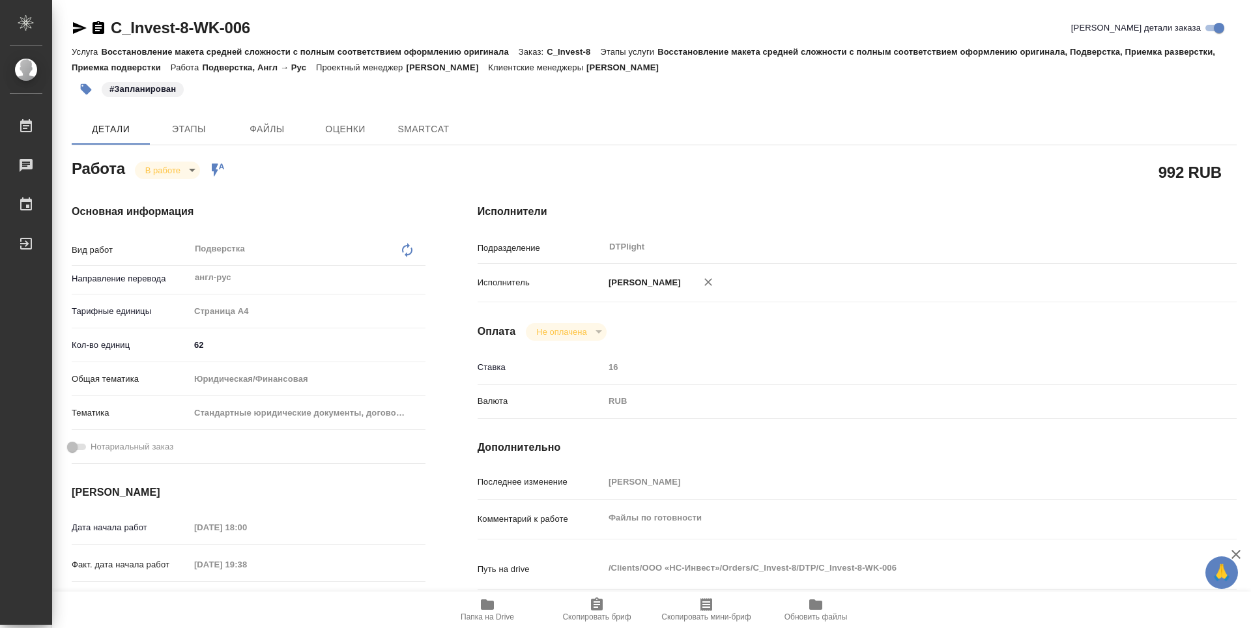
type textarea "x"
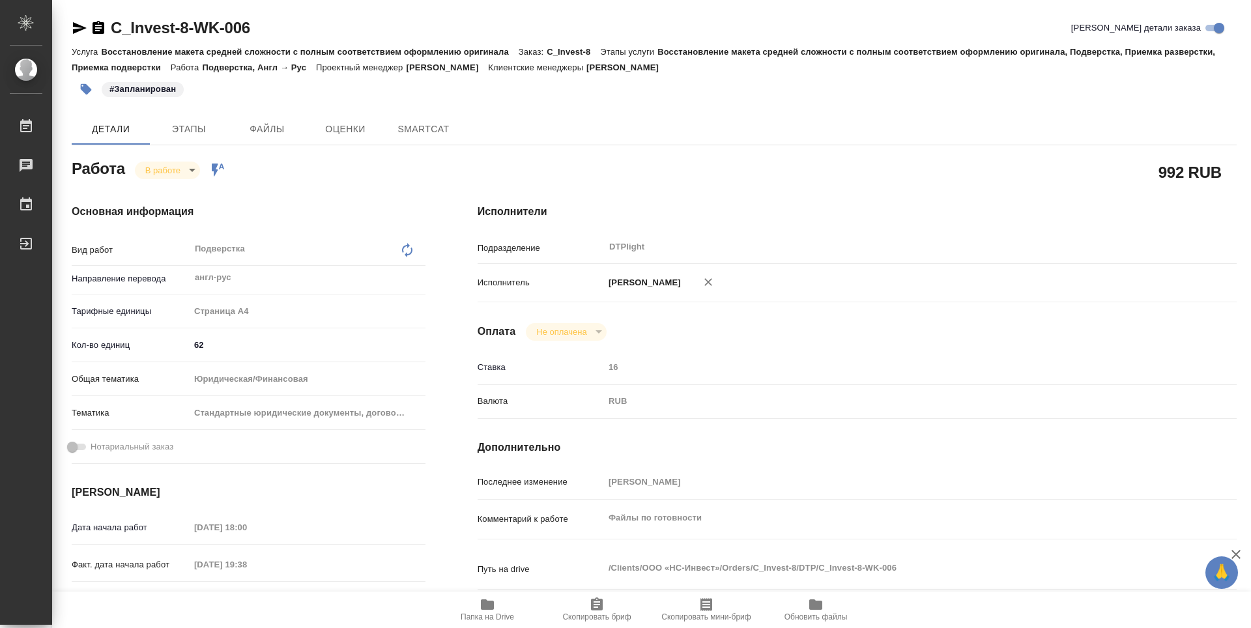
click at [489, 602] on icon "button" at bounding box center [487, 605] width 13 height 10
type textarea "x"
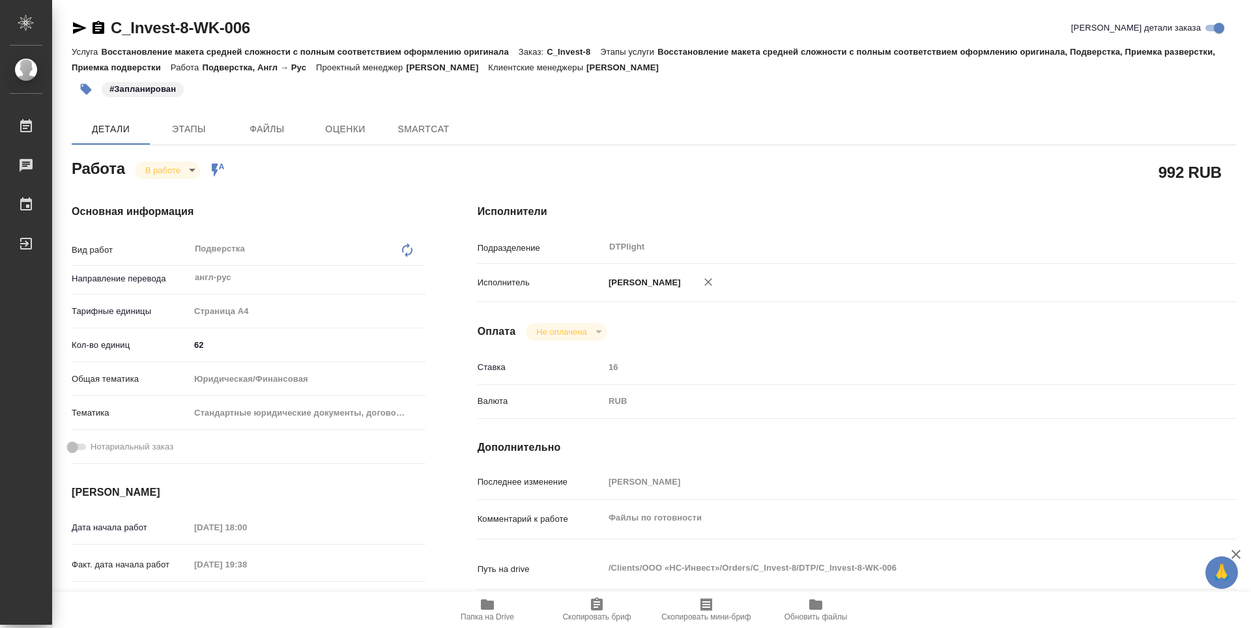
type textarea "x"
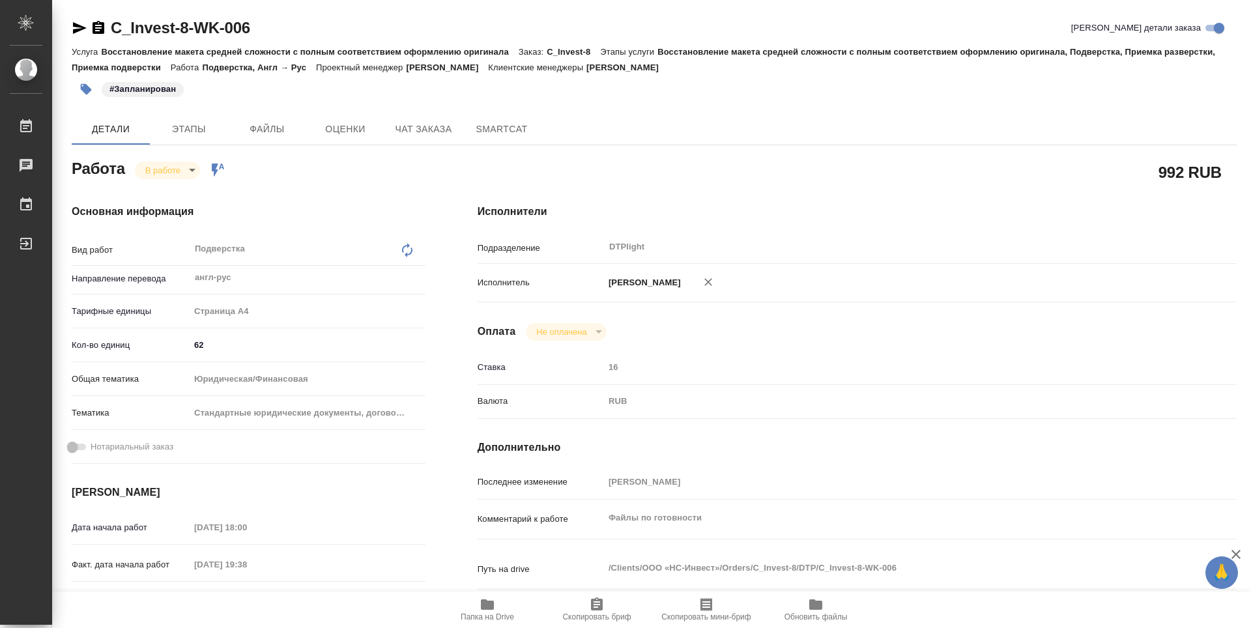
type textarea "x"
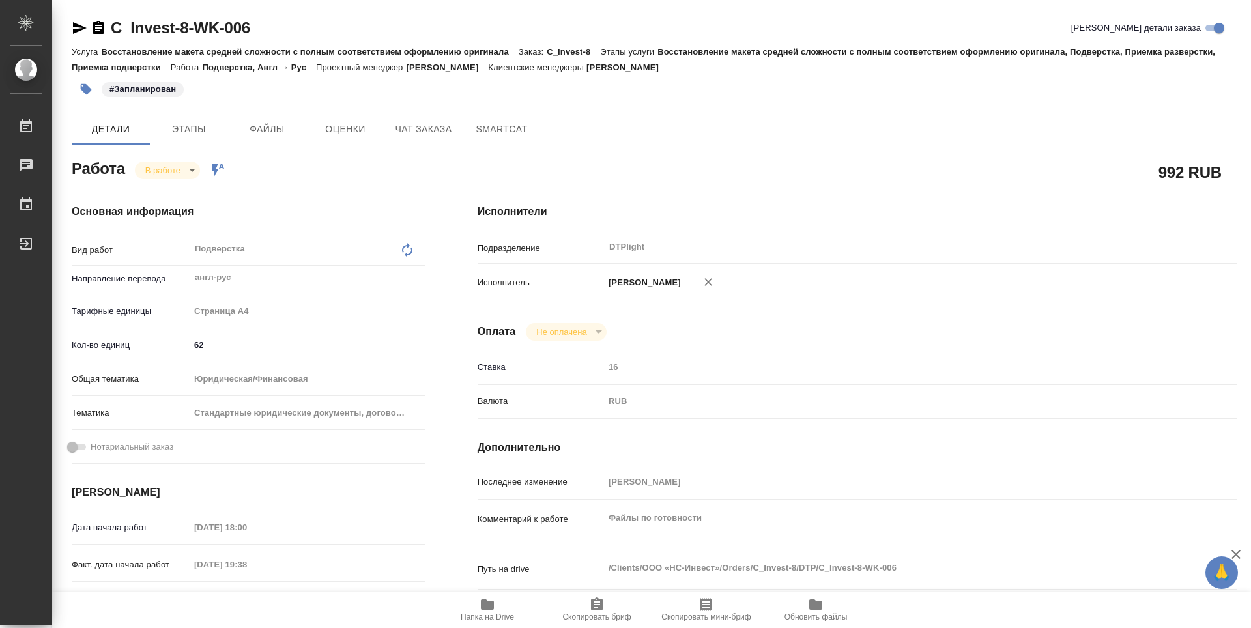
type textarea "x"
click at [186, 169] on body "🙏 .cls-1 fill:#fff; AWATERA Guselnikov Roman Работы 0 Чаты График Выйти C_Inves…" at bounding box center [625, 314] width 1251 height 628
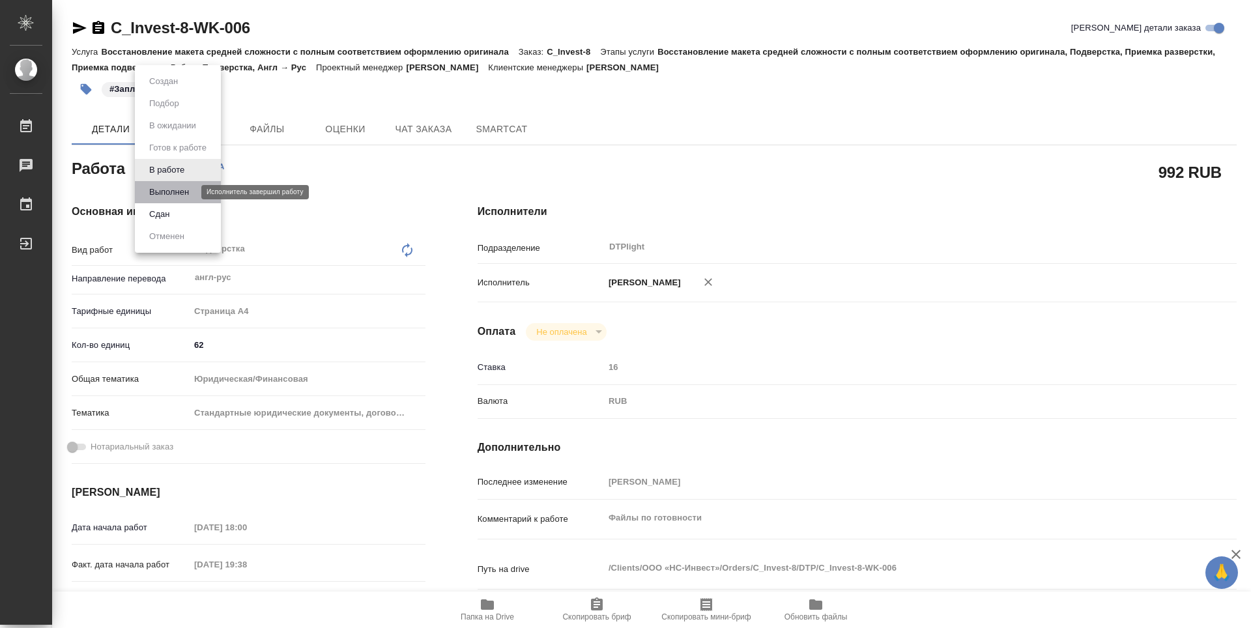
click at [175, 188] on button "Выполнен" at bounding box center [169, 192] width 48 height 14
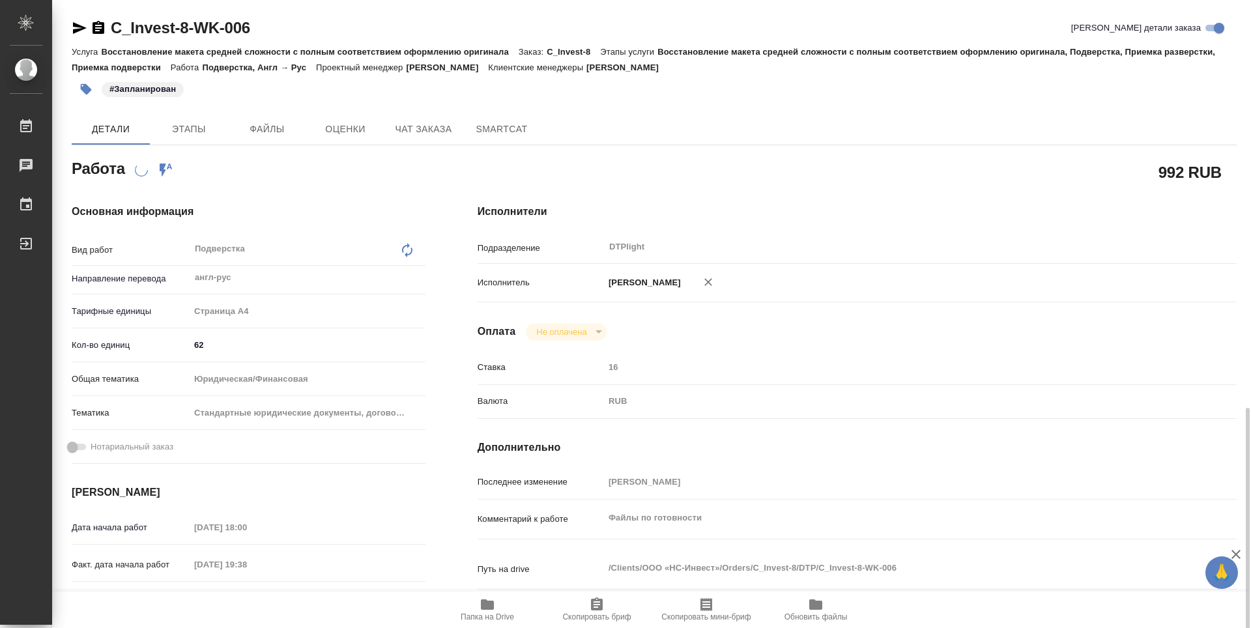
scroll to position [484, 0]
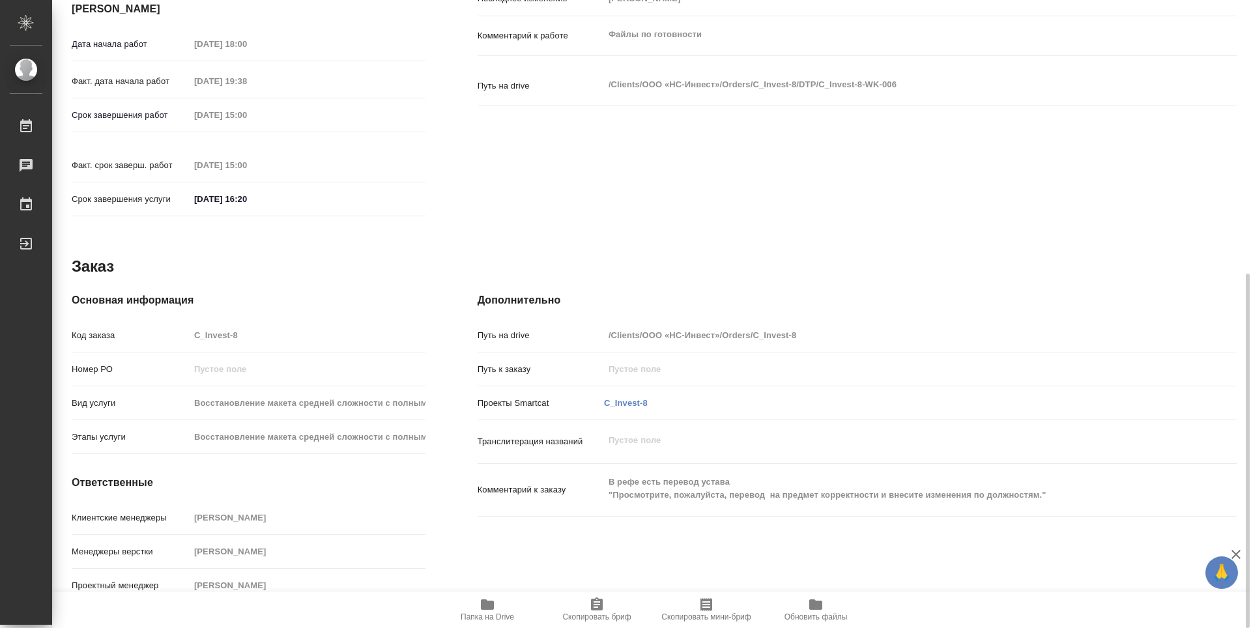
type textarea "x"
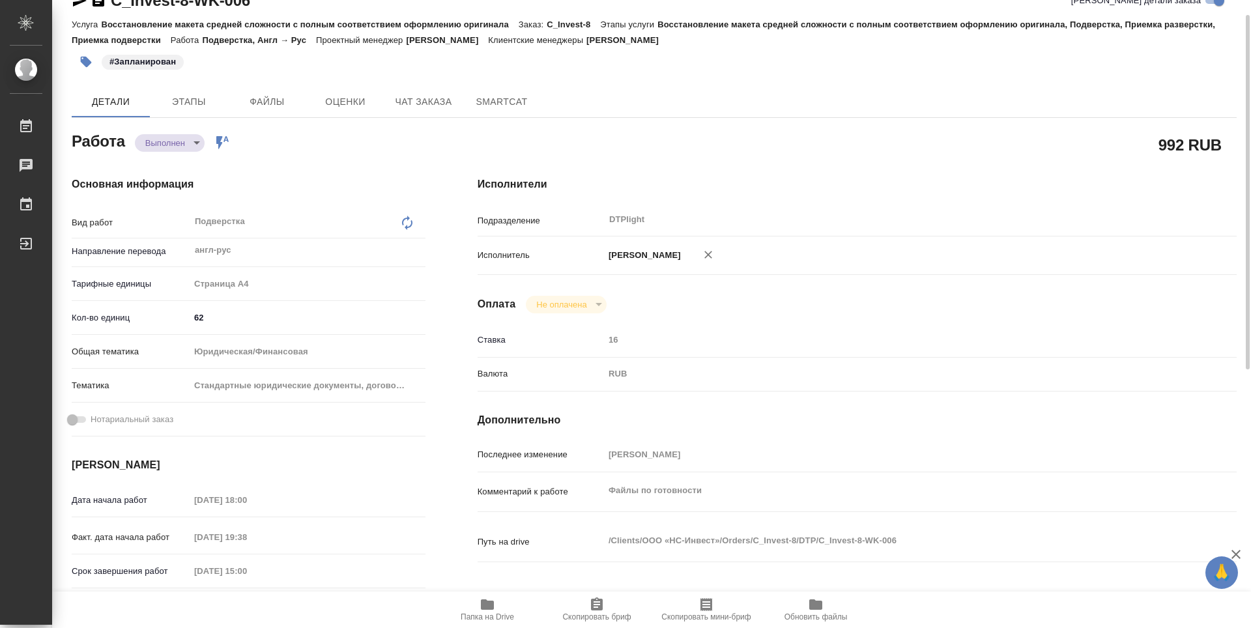
scroll to position [0, 0]
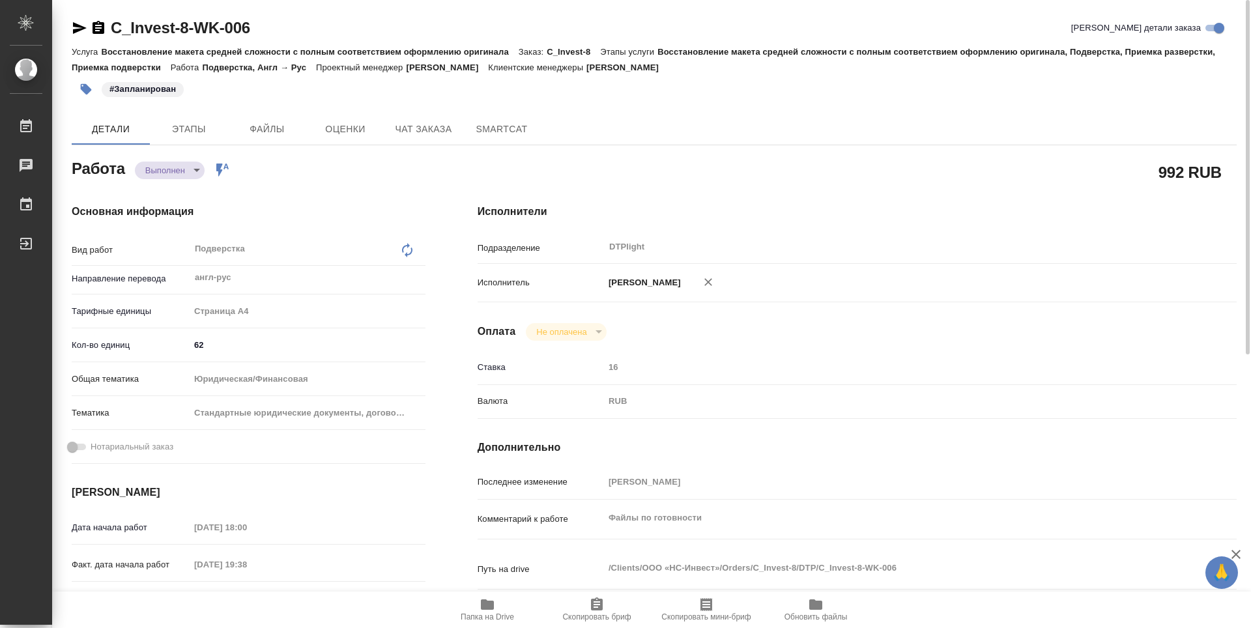
click at [106, 29] on icon "button" at bounding box center [99, 28] width 16 height 16
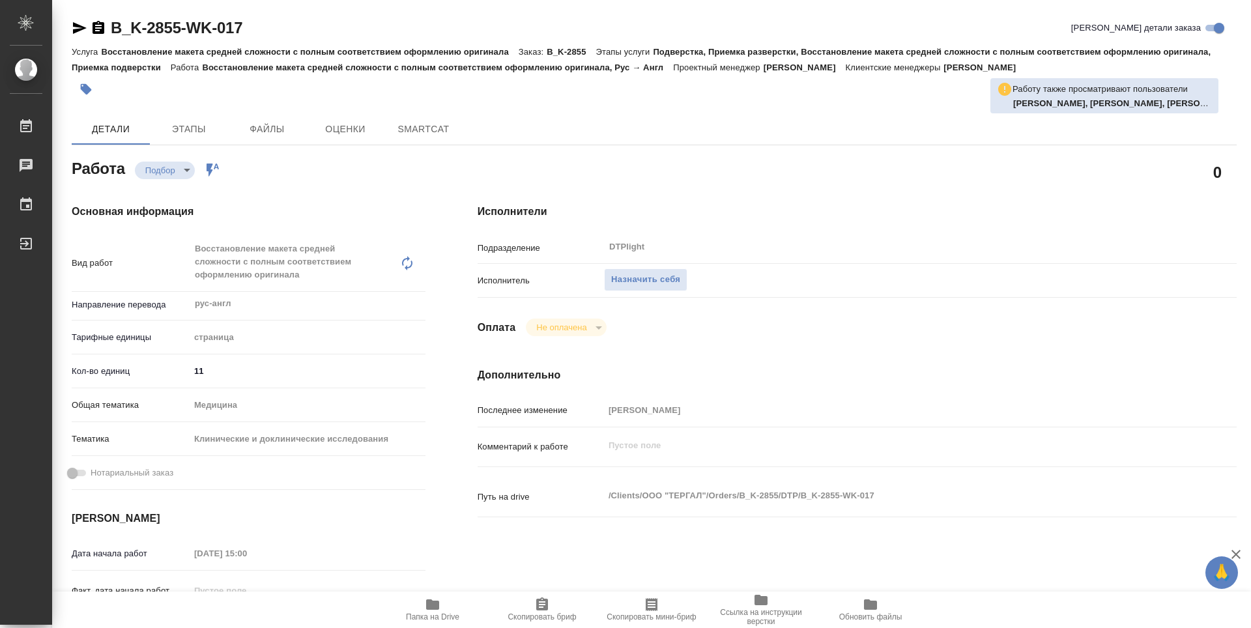
type textarea "x"
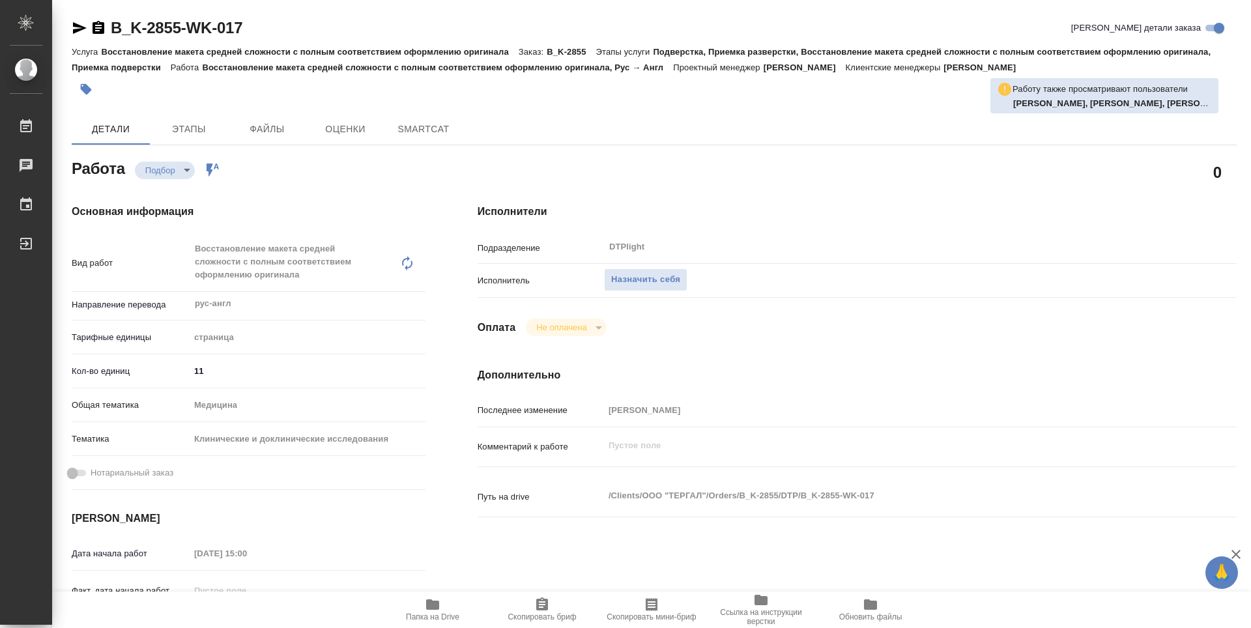
type textarea "x"
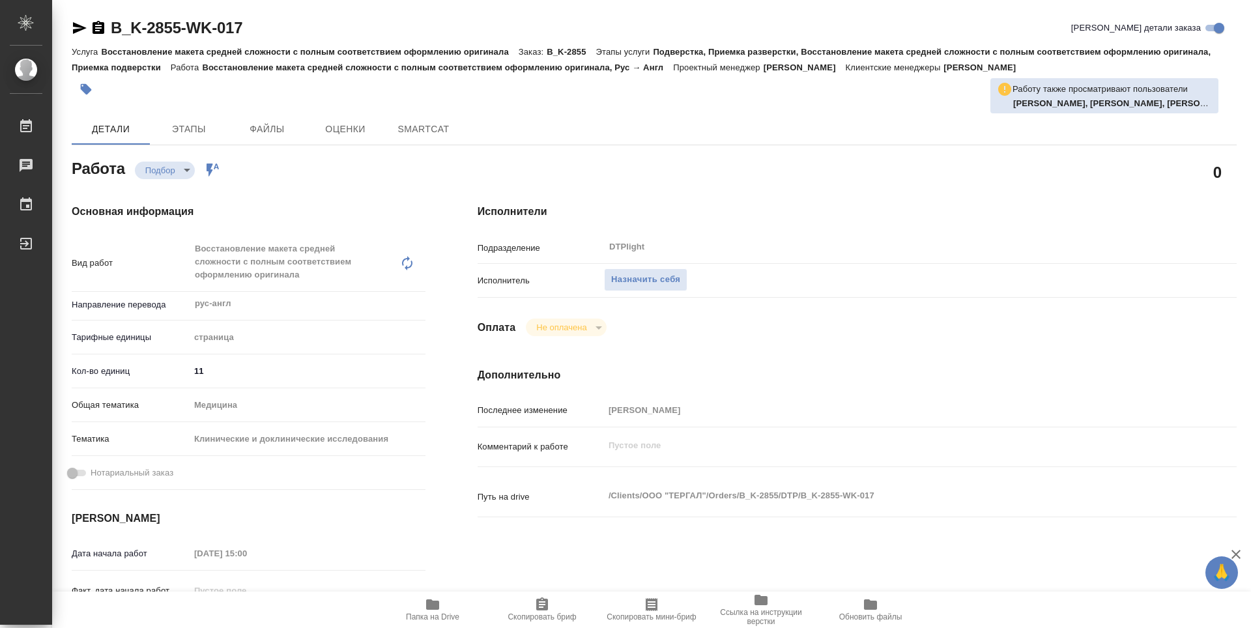
type textarea "x"
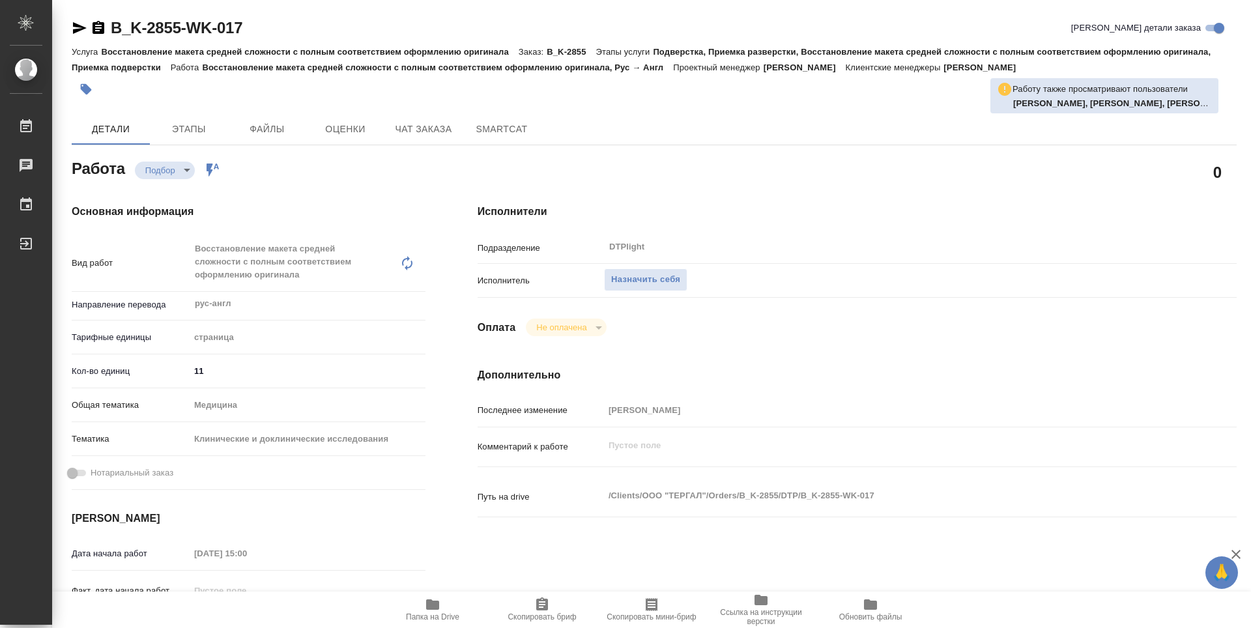
click at [452, 609] on span "Папка на Drive" at bounding box center [433, 609] width 94 height 25
type textarea "x"
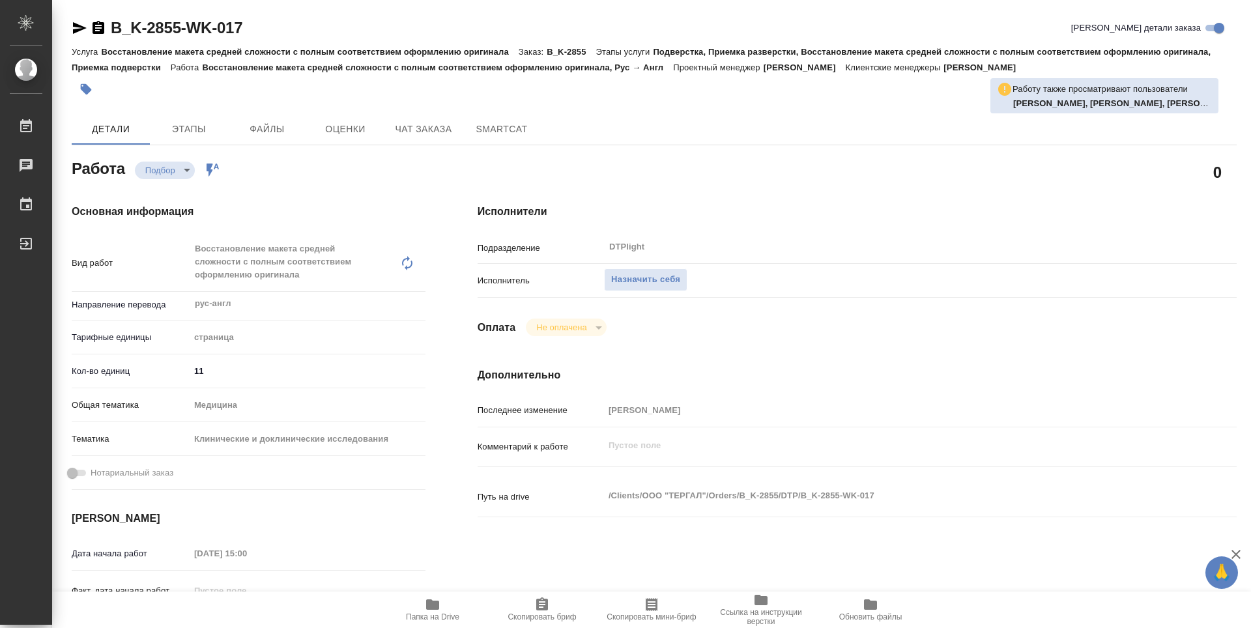
type textarea "x"
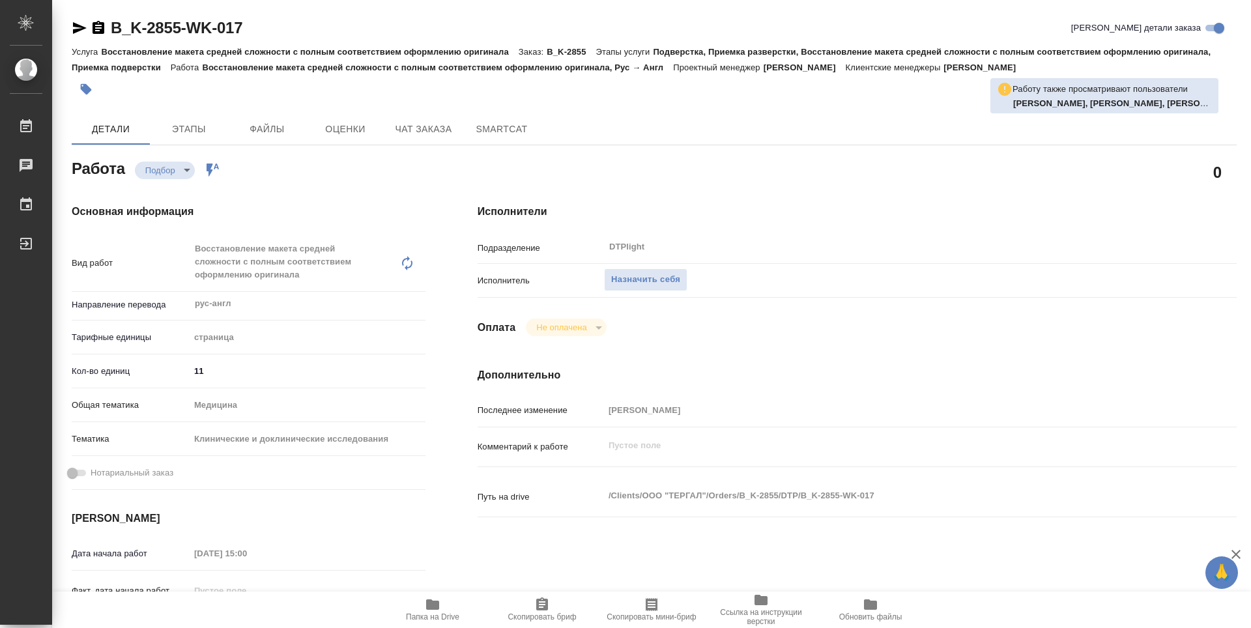
type textarea "x"
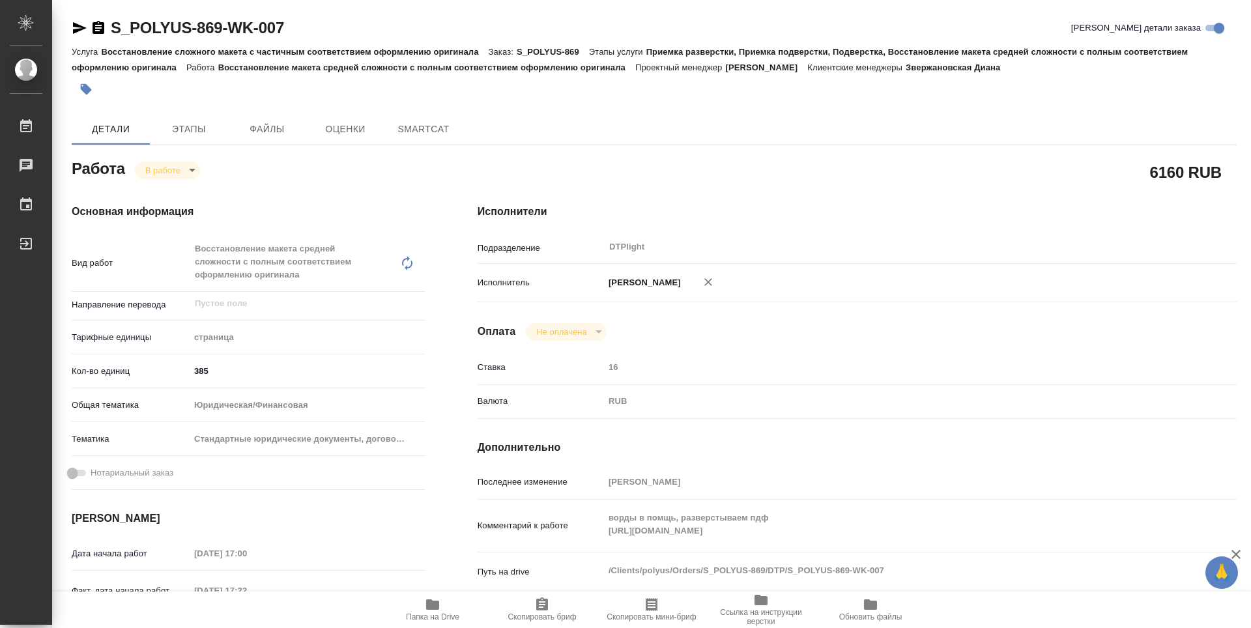
type textarea "x"
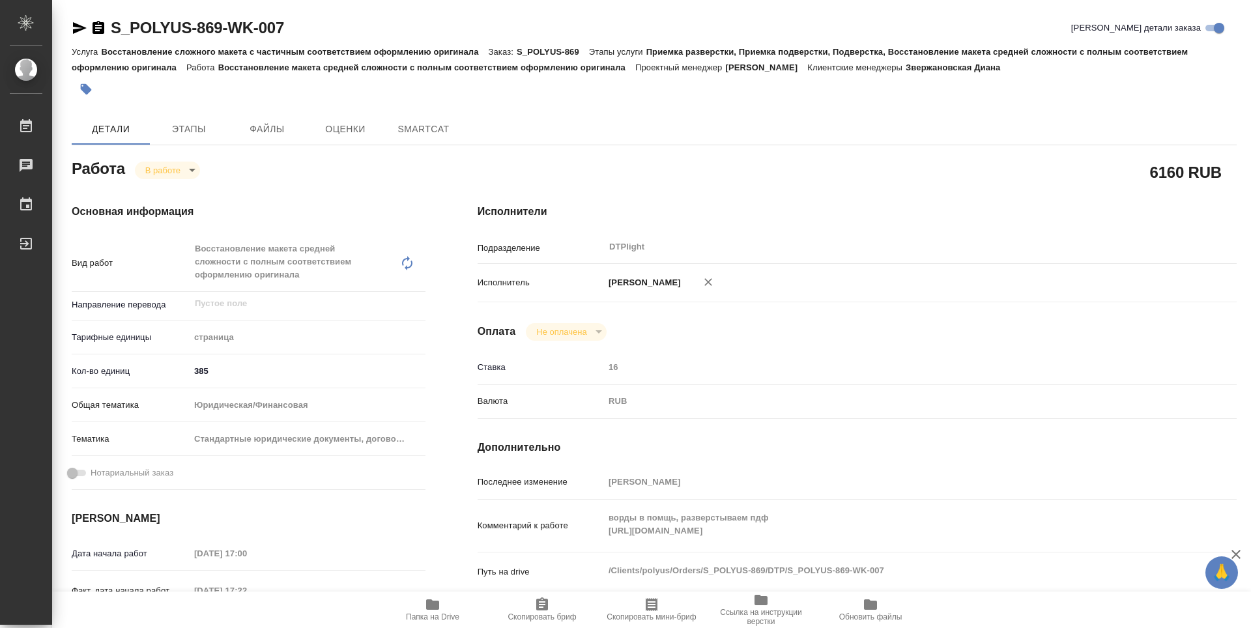
type textarea "x"
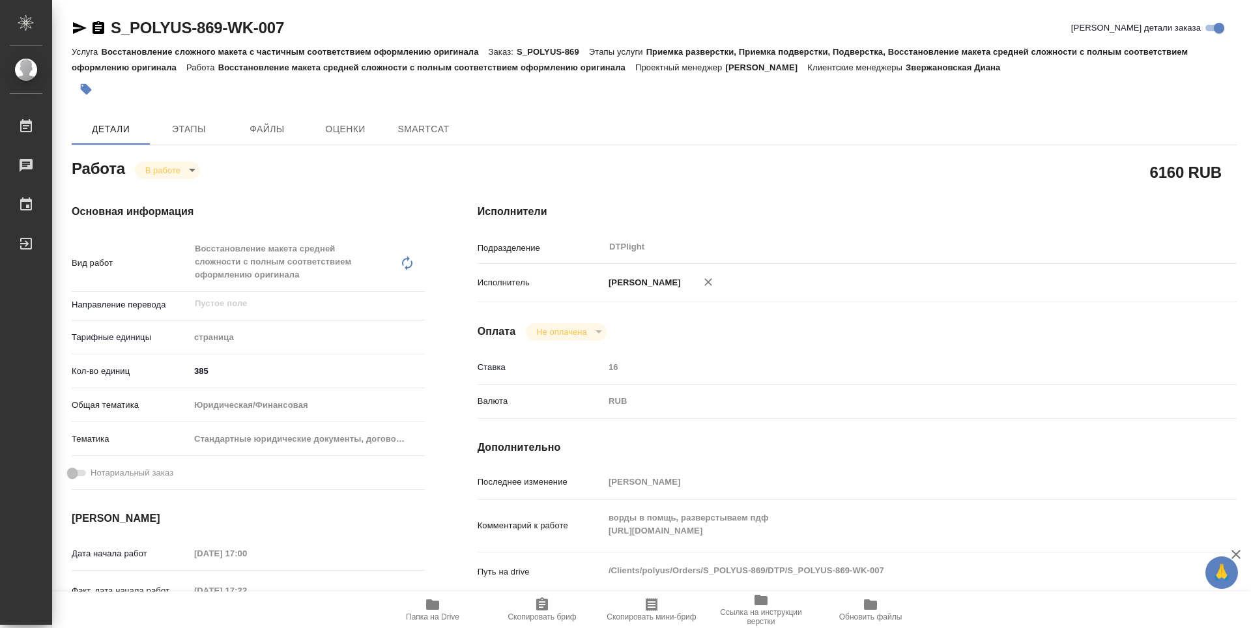
type textarea "x"
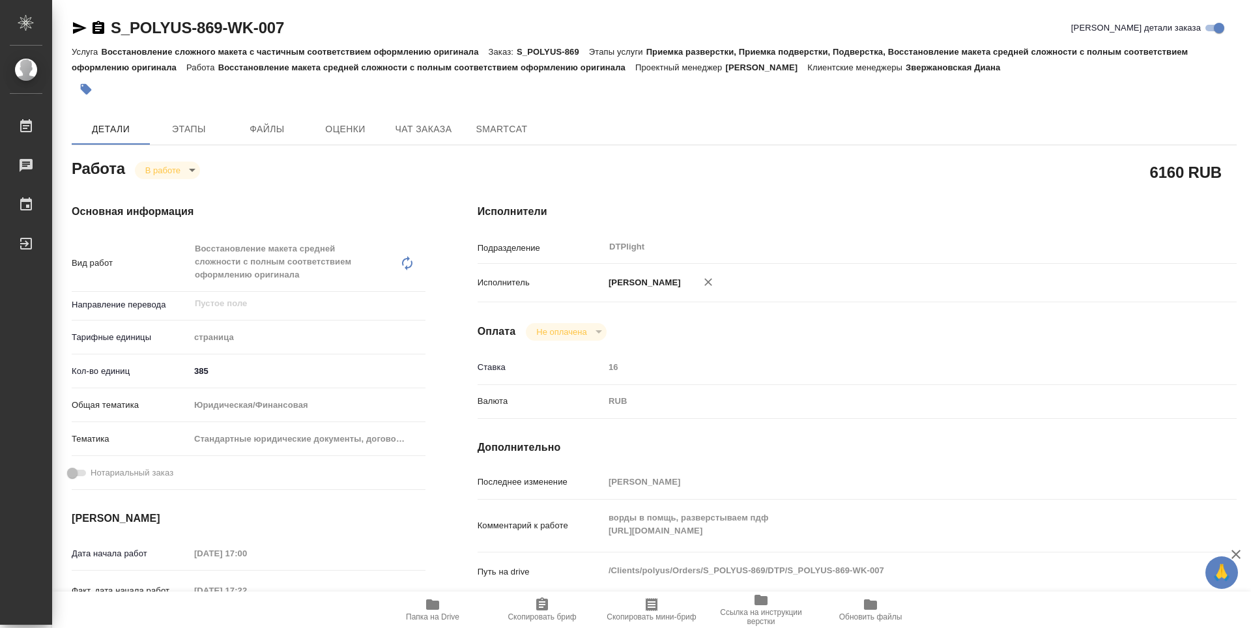
type textarea "x"
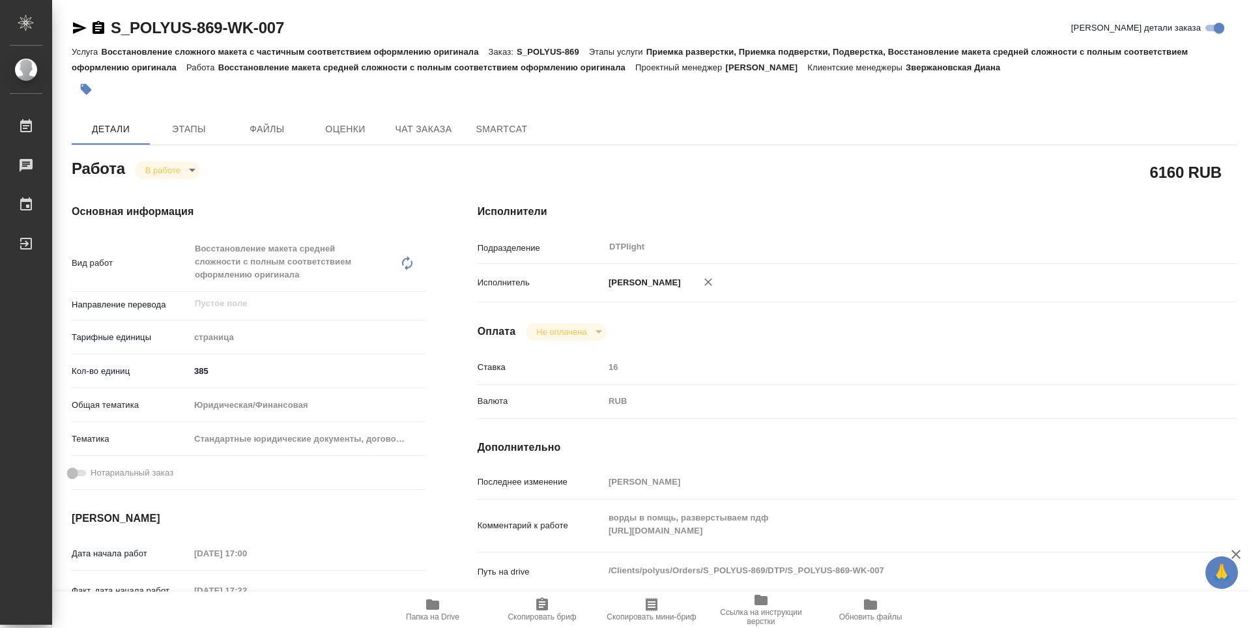
type textarea "x"
